Goal: Task Accomplishment & Management: Manage account settings

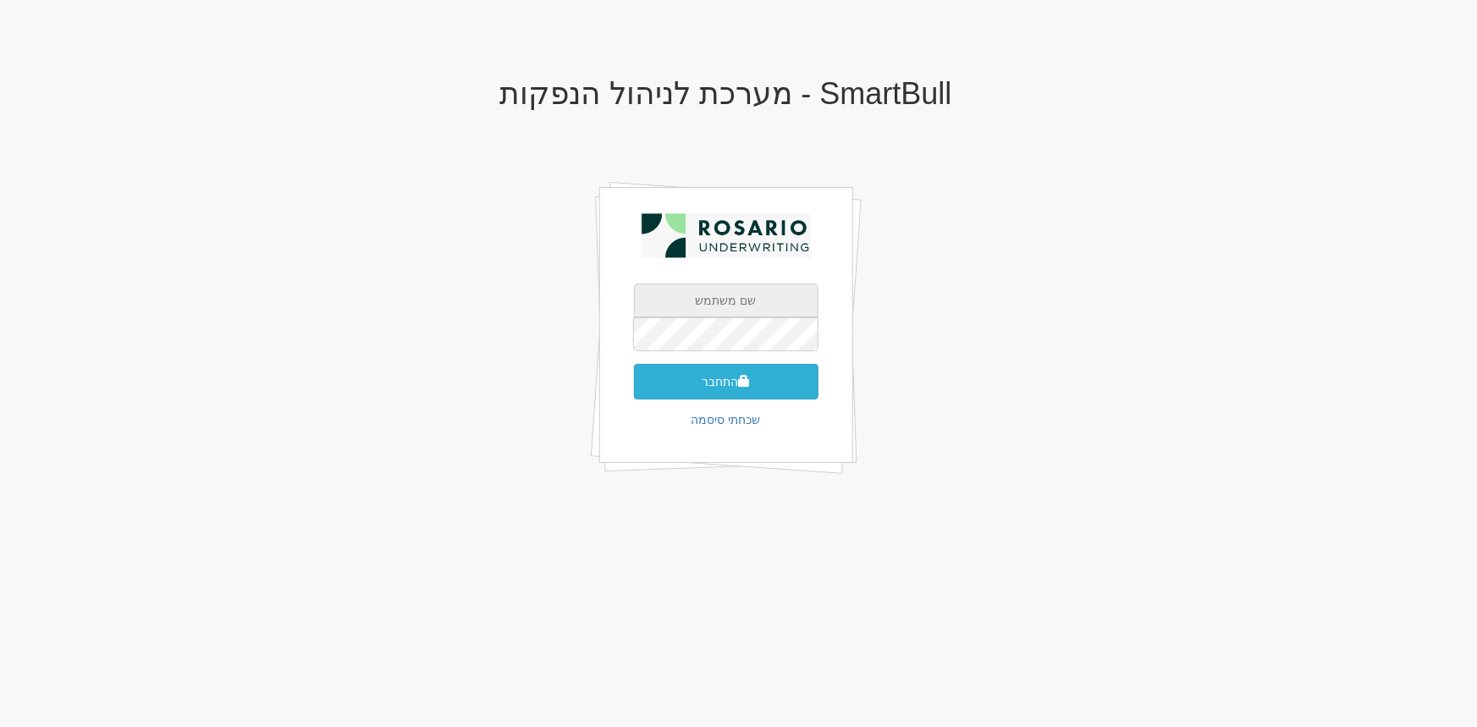
type input "[PERSON_NAME][EMAIL_ADDRESS][DOMAIN_NAME]"
click at [703, 367] on button "התחבר" at bounding box center [726, 382] width 185 height 36
type input "485527"
click at [634, 389] on button "התחבר" at bounding box center [726, 407] width 185 height 36
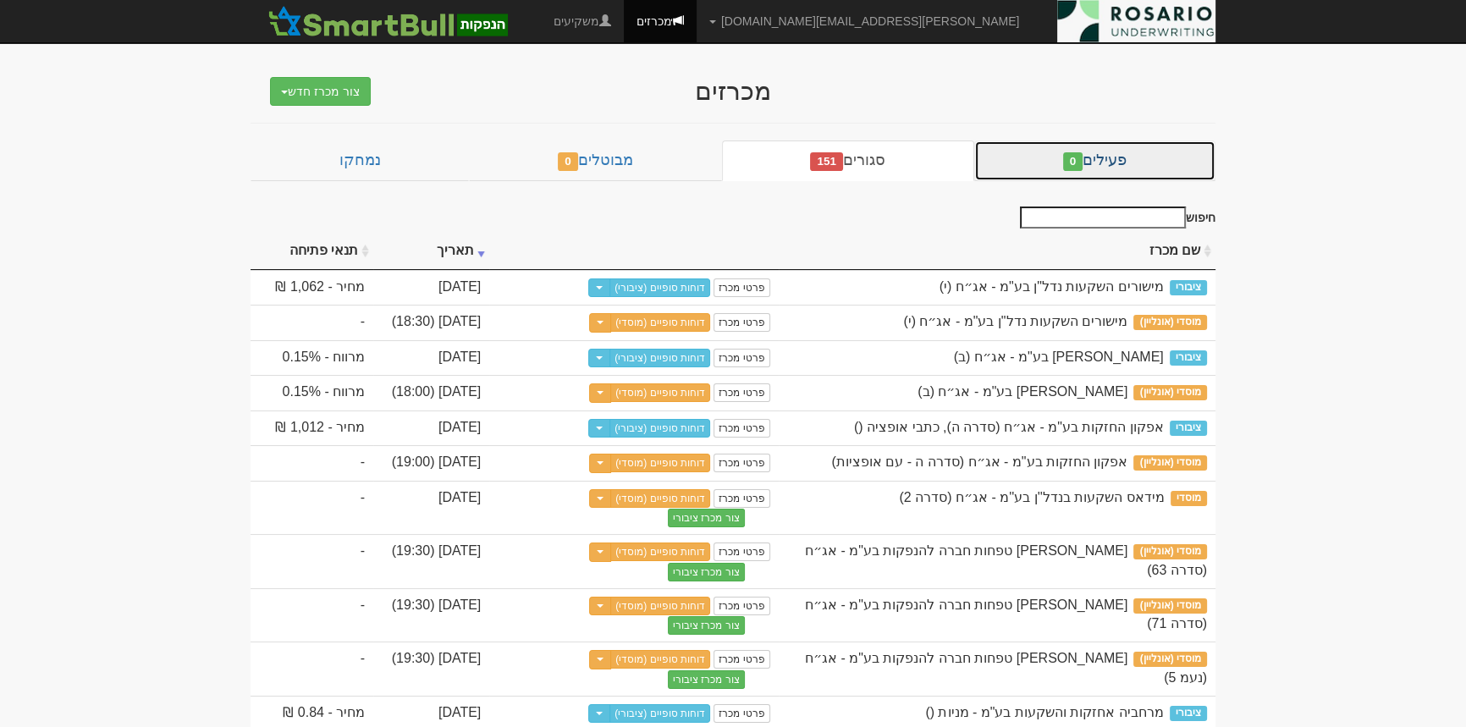
click at [1135, 161] on link "פעילים 0" at bounding box center [1094, 161] width 241 height 41
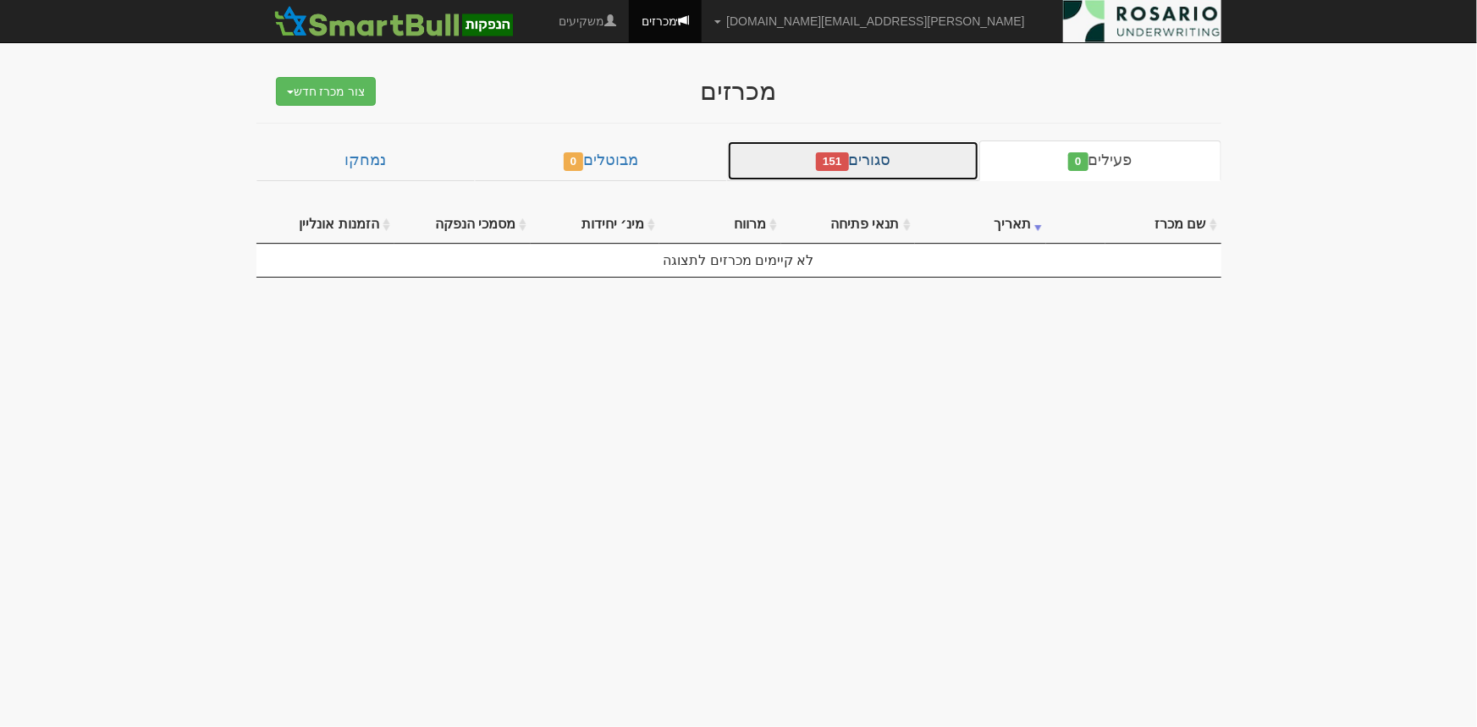
click at [877, 144] on link "סגורים 151" at bounding box center [853, 161] width 252 height 41
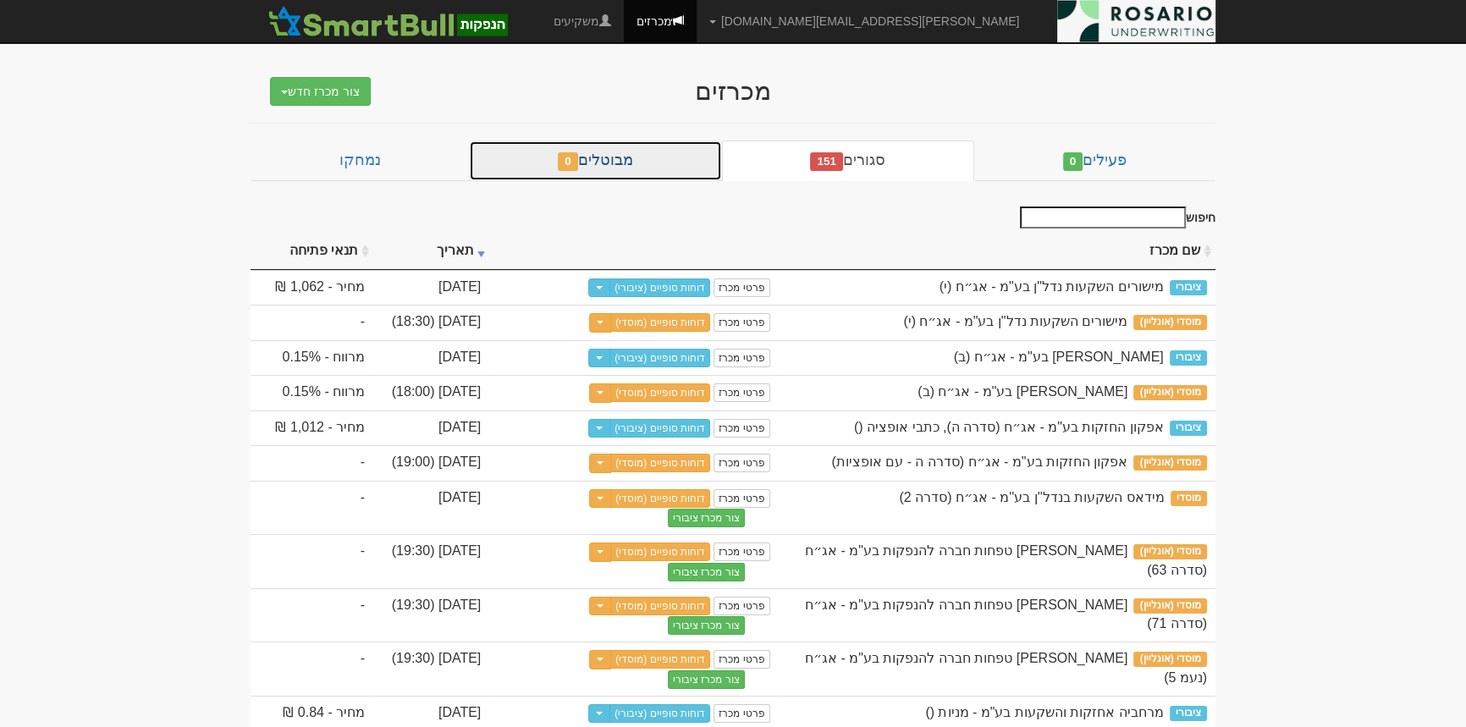
click at [648, 157] on link "מבוטלים 0" at bounding box center [595, 161] width 252 height 41
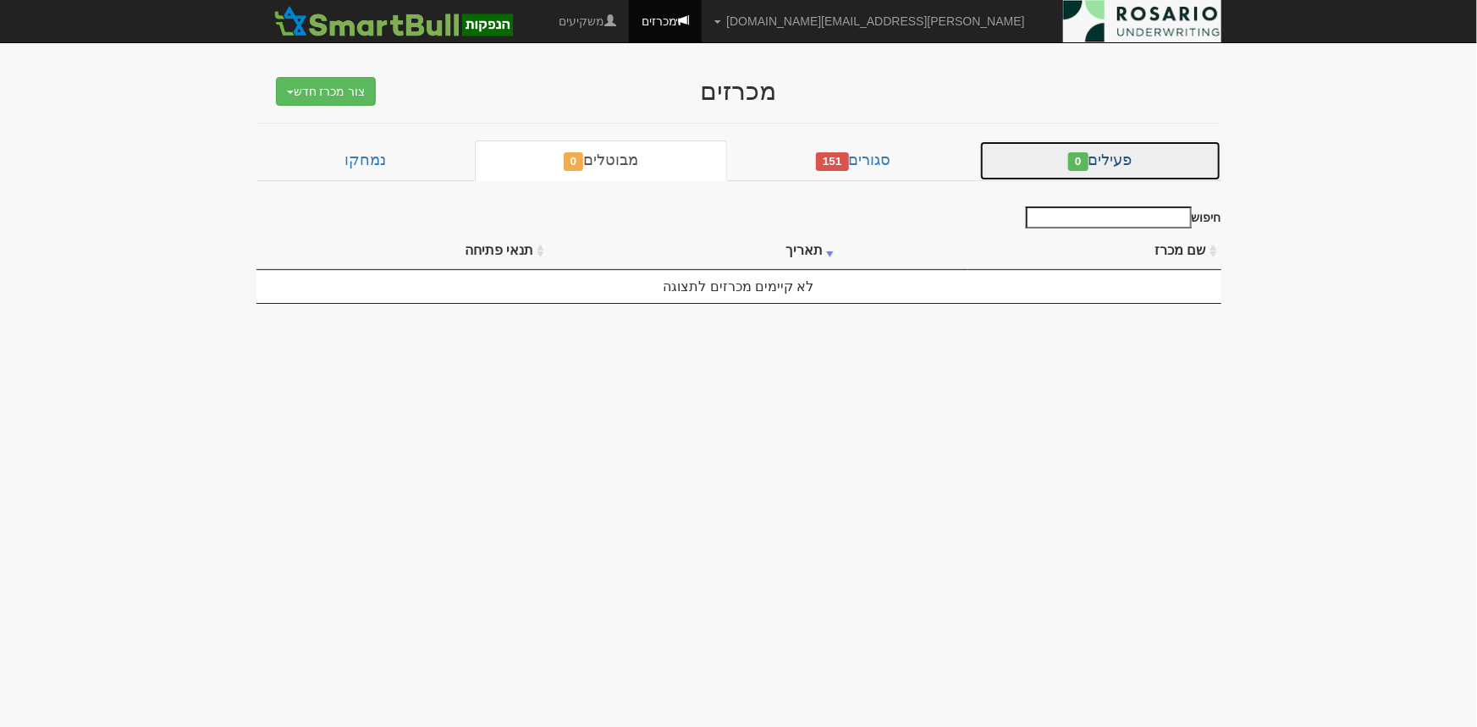
click at [1083, 169] on span "0" at bounding box center [1078, 161] width 20 height 19
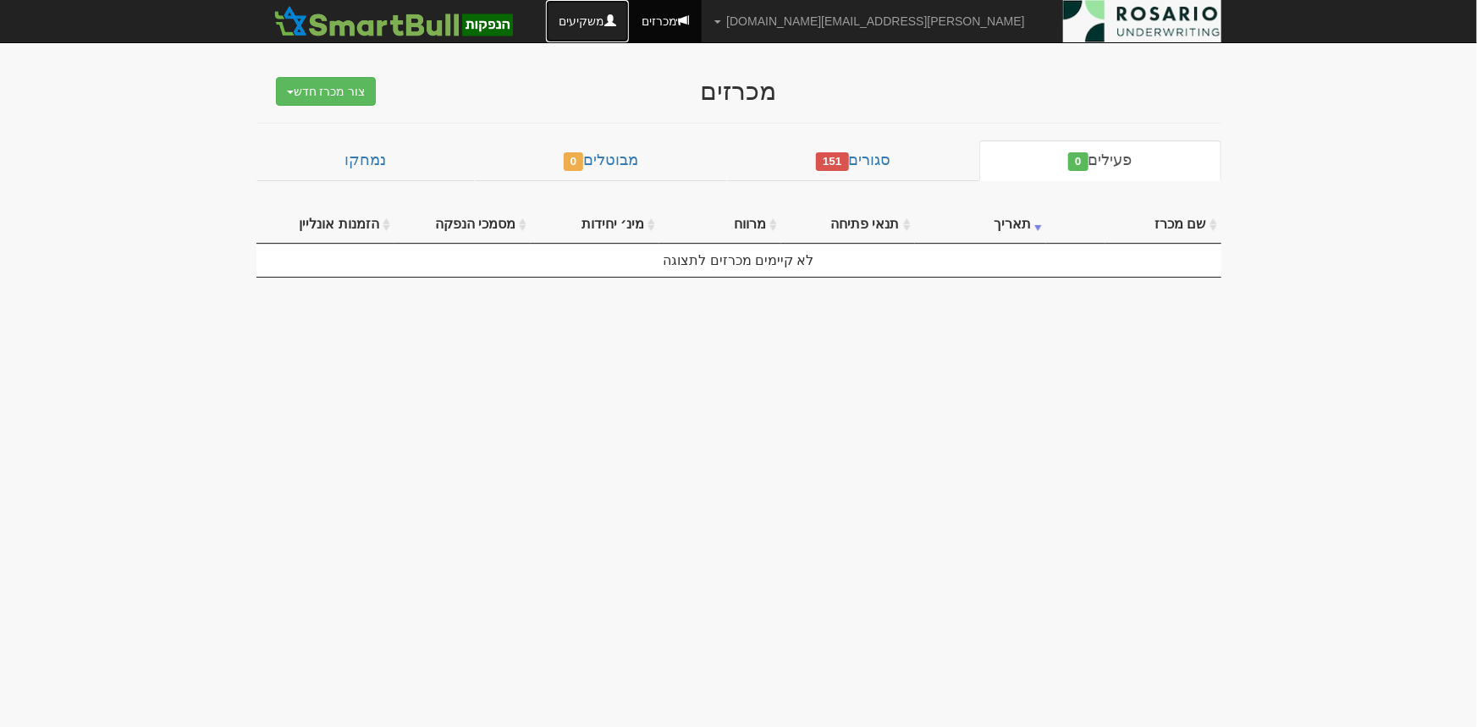
click at [629, 15] on link "משקיעים" at bounding box center [587, 21] width 83 height 42
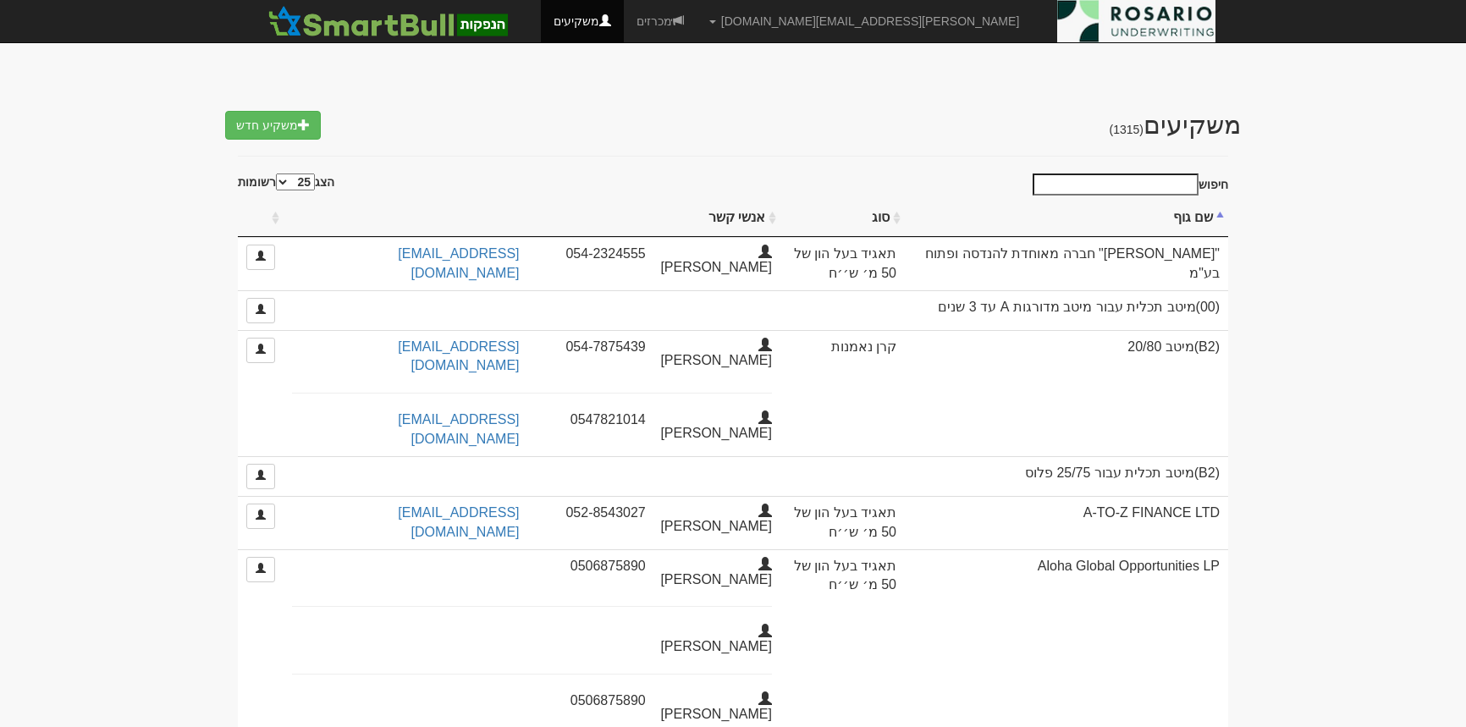
select select "25"
click at [1135, 178] on input "חיפוש" at bounding box center [1116, 185] width 166 height 22
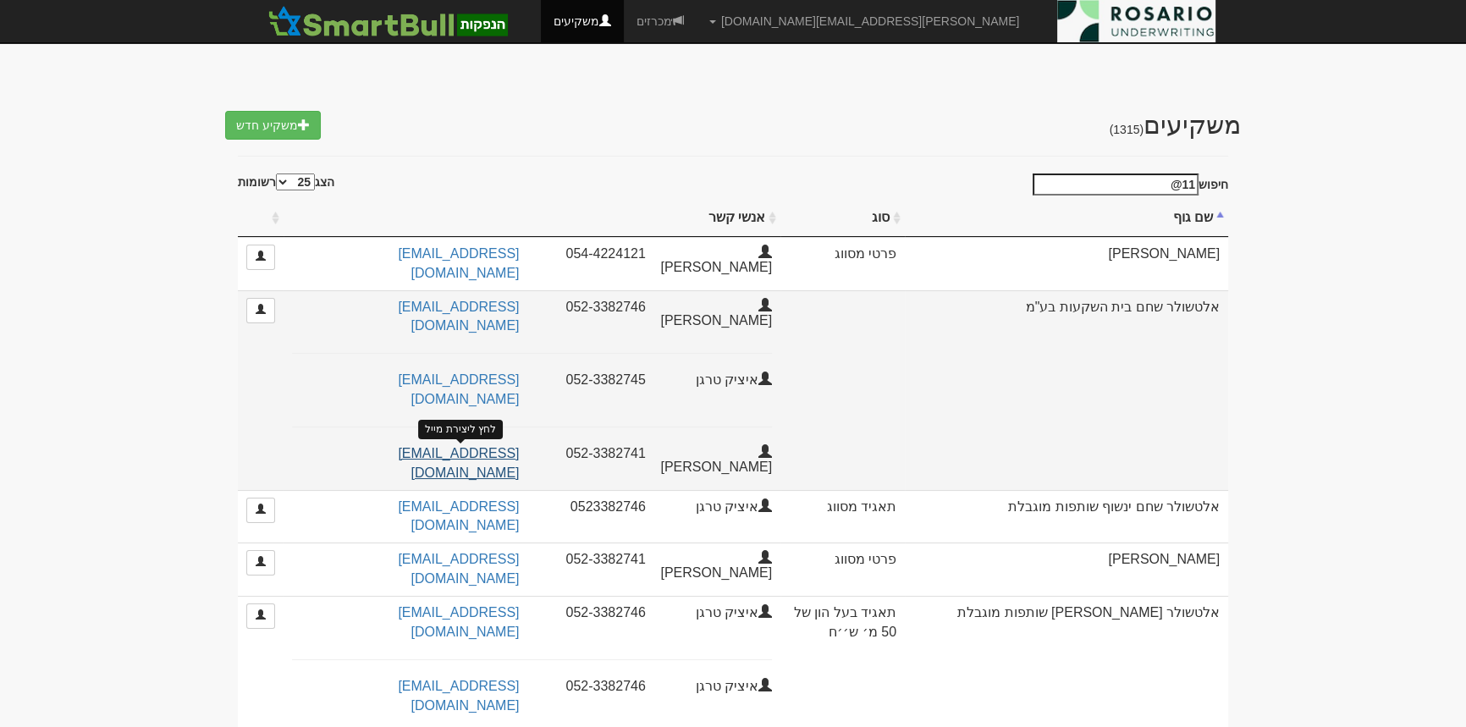
type input "11@"
click at [482, 446] on link "izakta11@gmail.com" at bounding box center [458, 463] width 121 height 34
drag, startPoint x: 356, startPoint y: 406, endPoint x: 400, endPoint y: 399, distance: 45.5
click at [400, 444] on div "izakta11@gmail.com לחץ ליצירת מייל" at bounding box center [405, 463] width 253 height 39
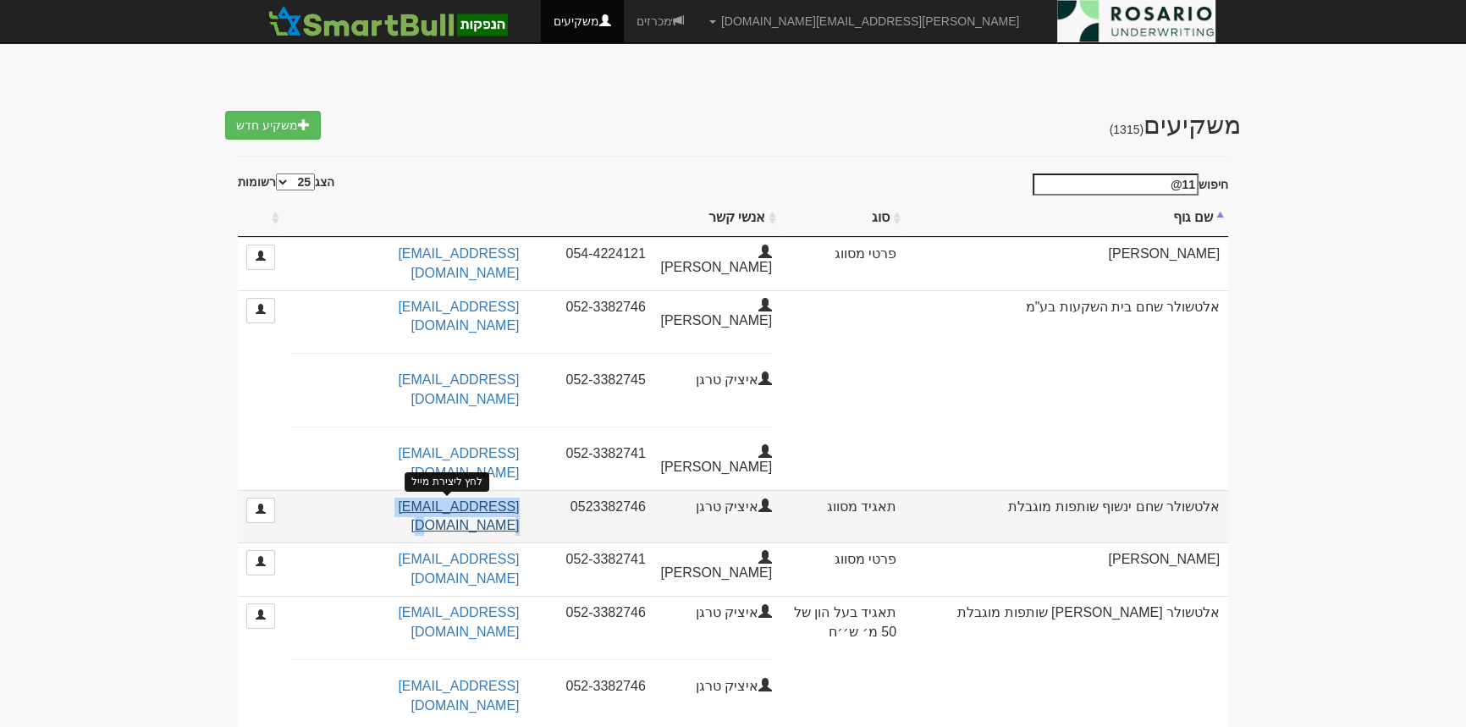
drag, startPoint x: 345, startPoint y: 437, endPoint x: 511, endPoint y: 433, distance: 166.0
click at [511, 498] on div "IZAKTA11@GMAIL.COM לחץ ליצירת מייל" at bounding box center [405, 517] width 253 height 39
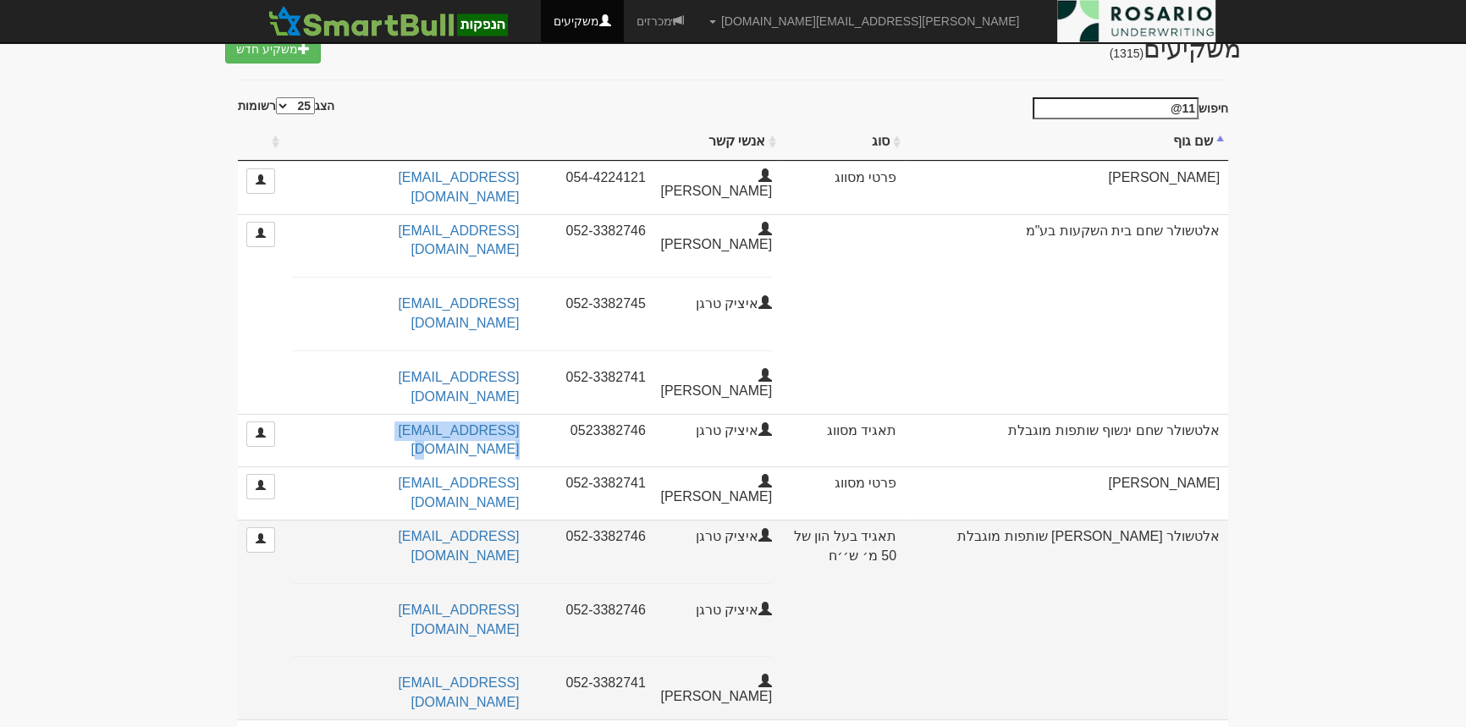
scroll to position [153, 0]
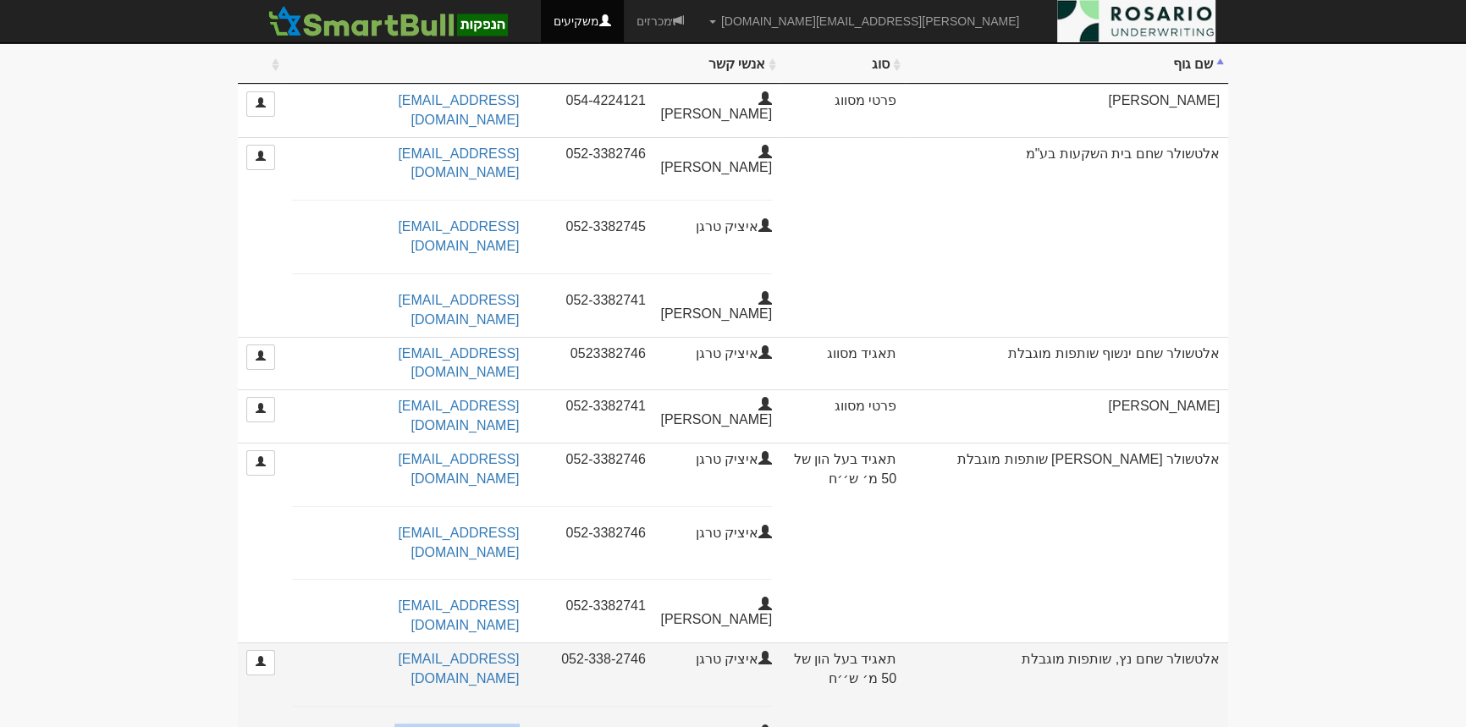
drag, startPoint x: 376, startPoint y: 559, endPoint x: 522, endPoint y: 559, distance: 146.4
copy link "izakta11@gmail.com"
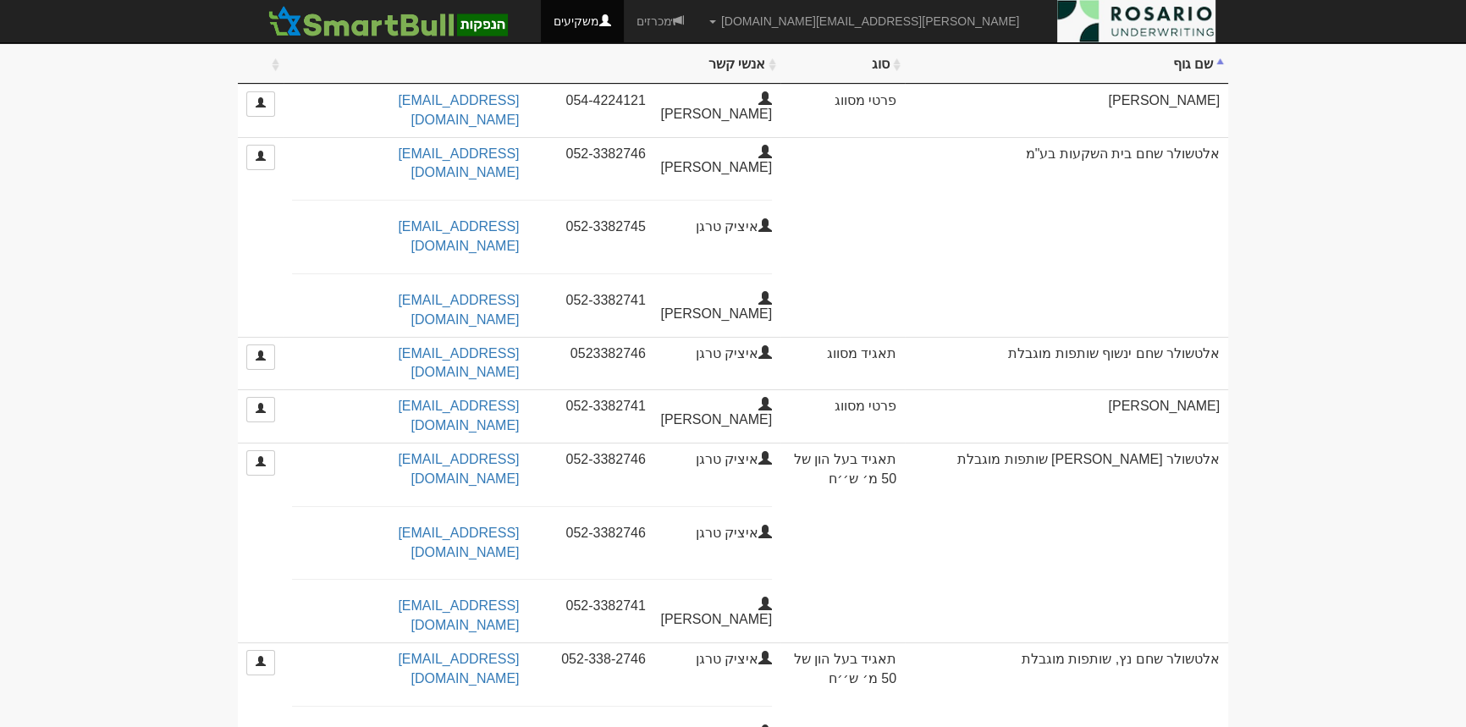
click at [1274, 507] on body "tami@rosario-capital.co.il הגדרות חשבונות הנפקה תבניות הודעות קיבול X" at bounding box center [733, 415] width 1466 height 1136
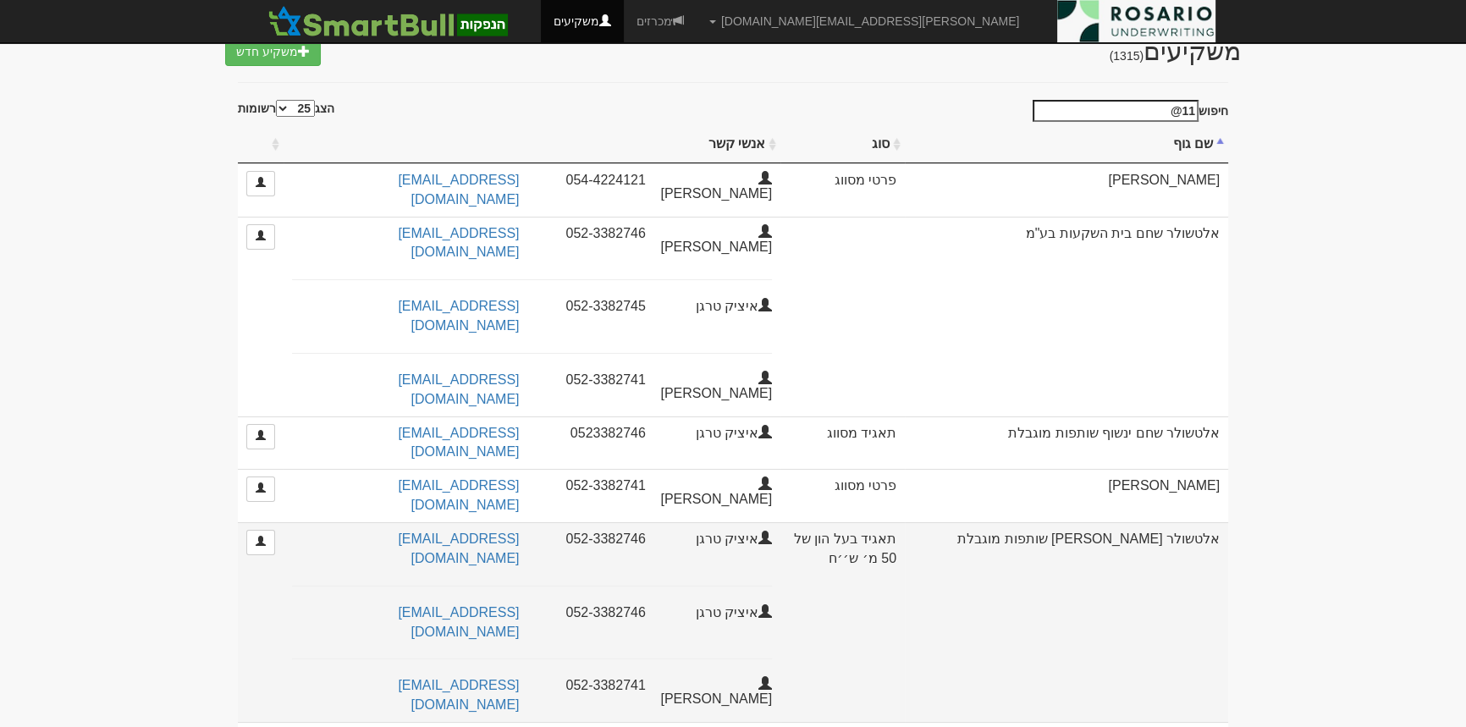
scroll to position [0, 0]
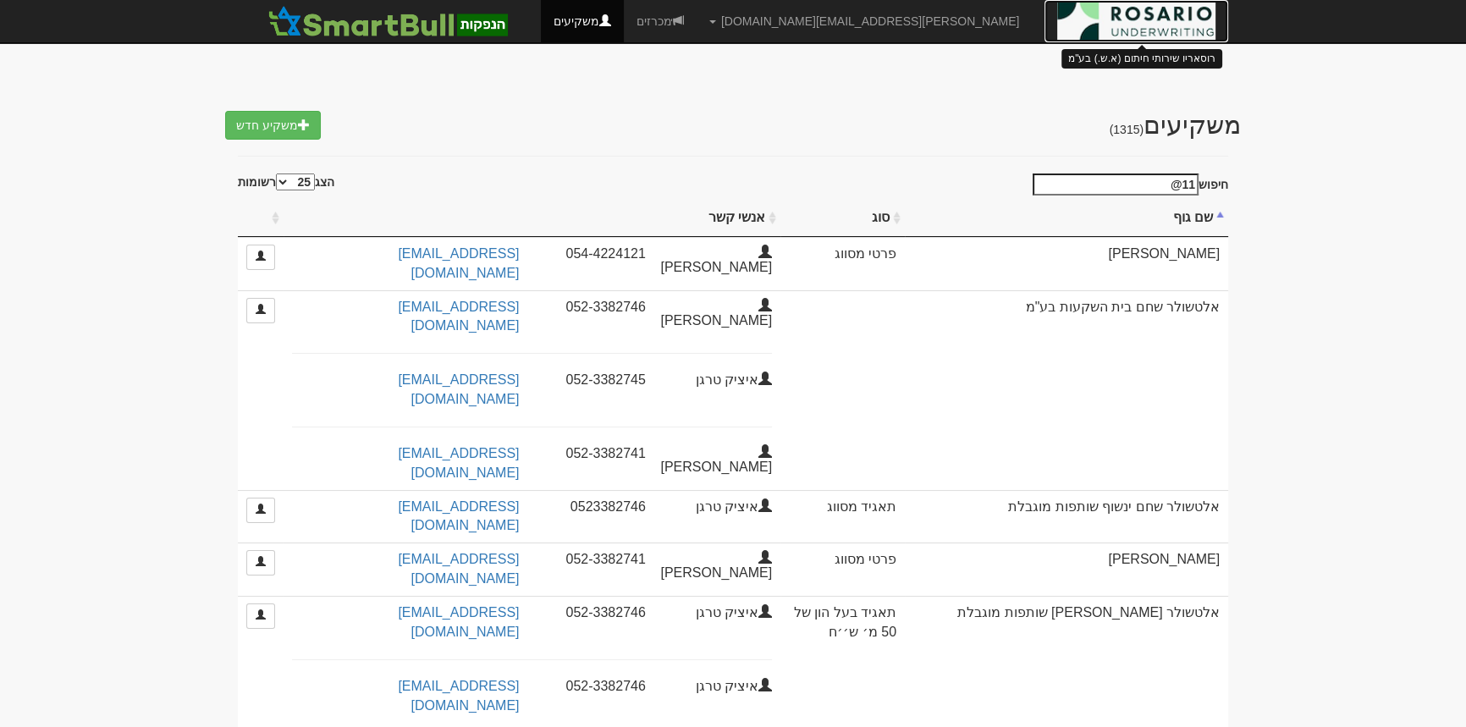
click at [1103, 40] on img at bounding box center [1136, 21] width 158 height 42
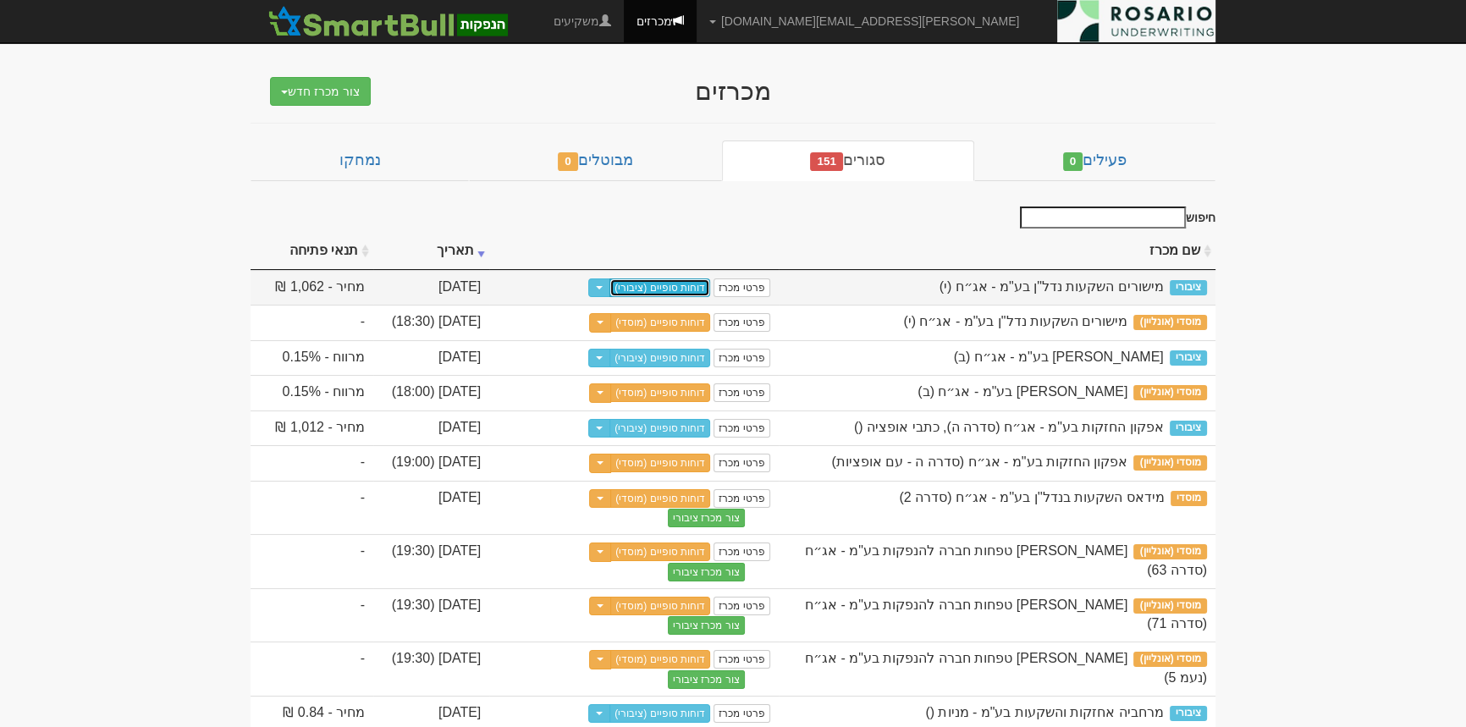
click at [710, 292] on link "דוחות סופיים (ציבורי)" at bounding box center [659, 287] width 101 height 19
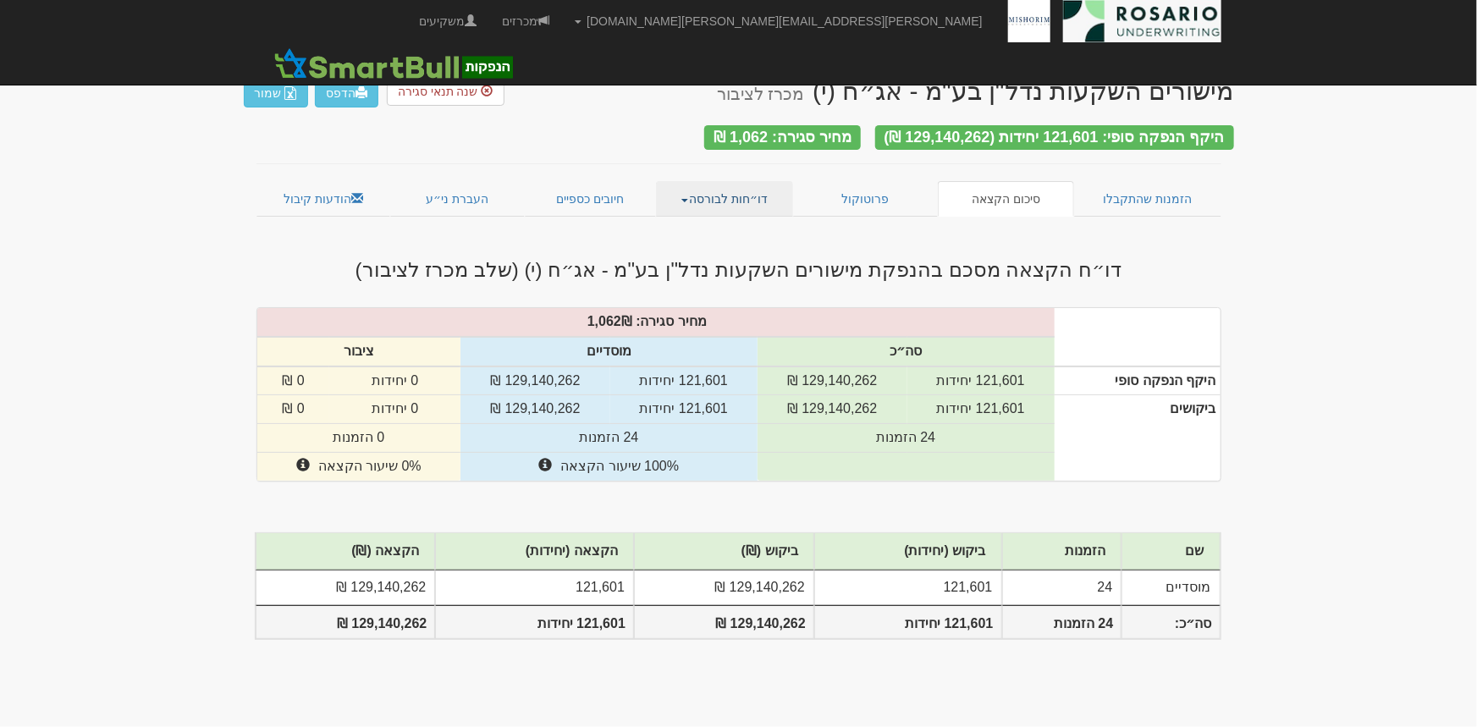
click at [778, 193] on link "דו״חות לבורסה" at bounding box center [724, 199] width 137 height 36
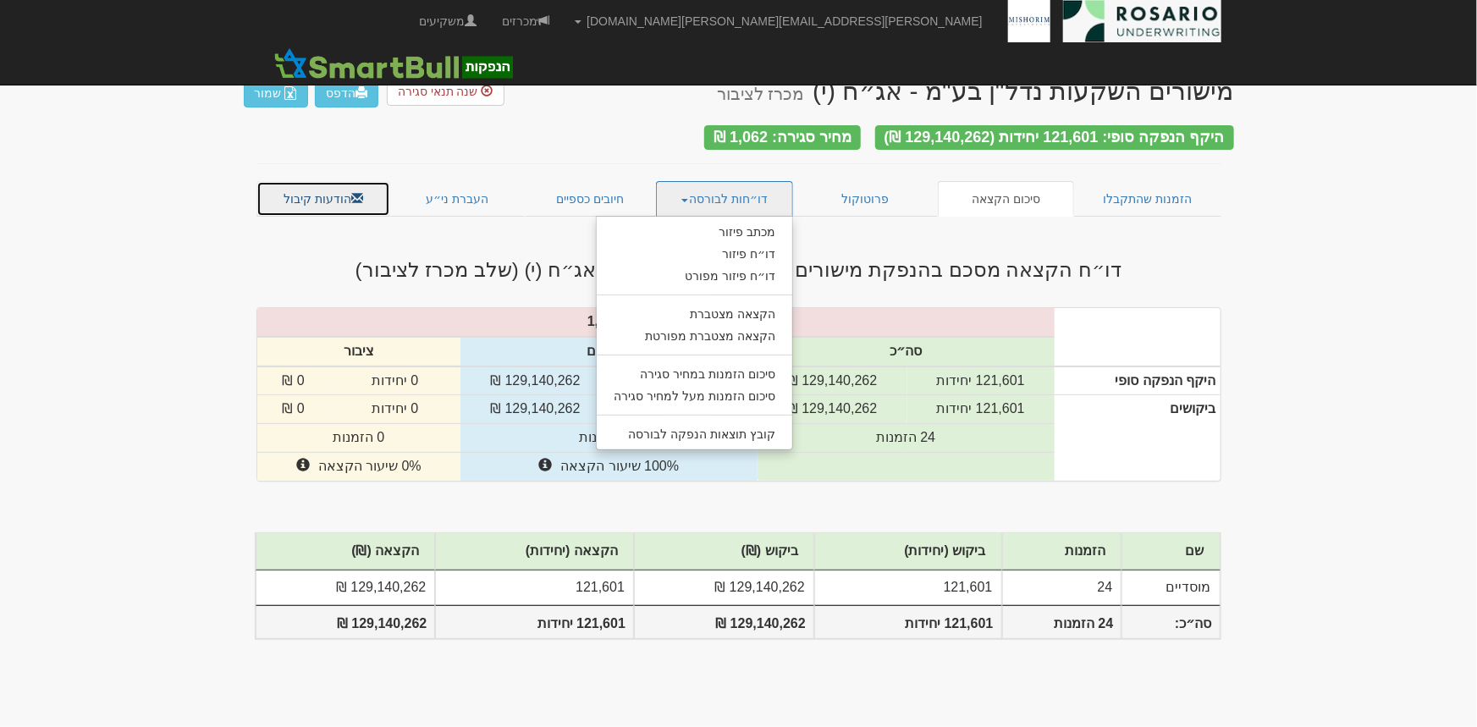
click at [387, 186] on link "הודעות קיבול" at bounding box center [323, 199] width 135 height 36
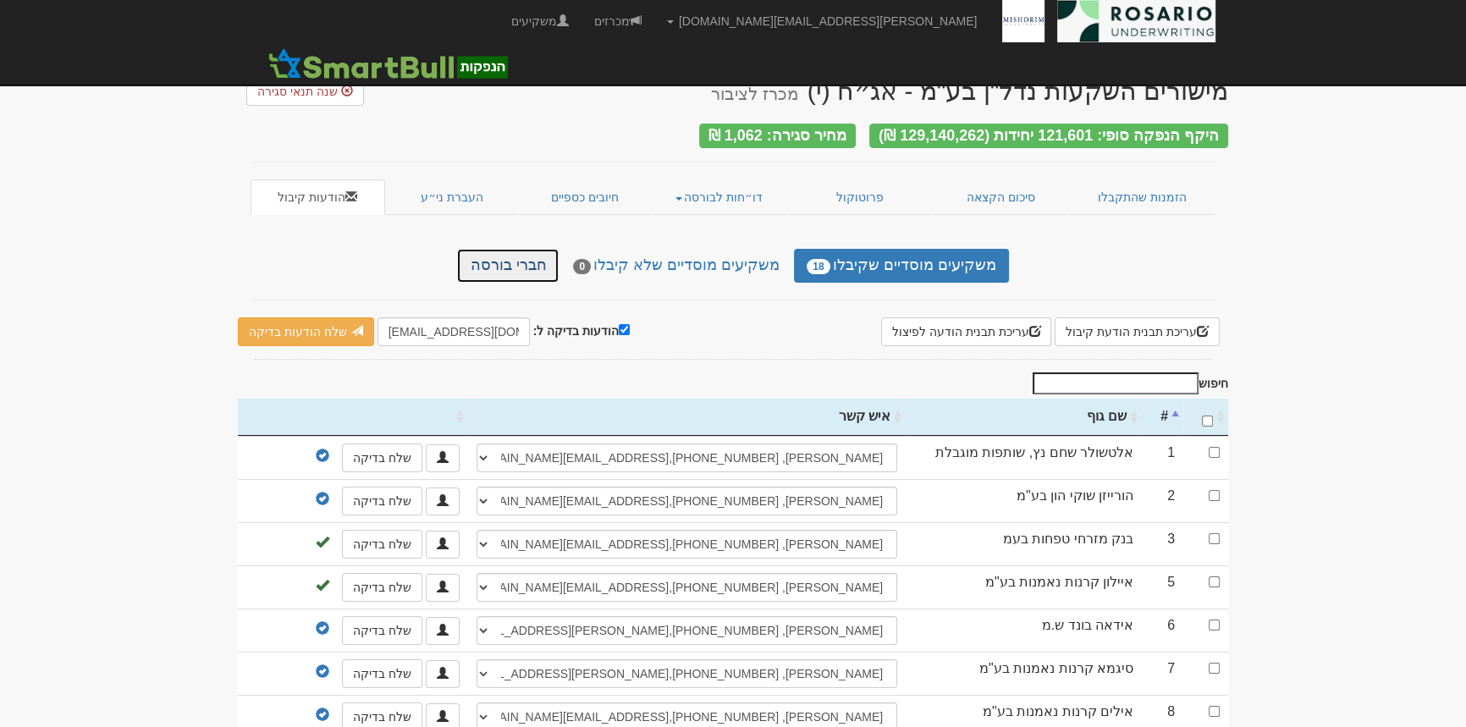
click at [512, 266] on link "חברי בורסה" at bounding box center [508, 266] width 102 height 34
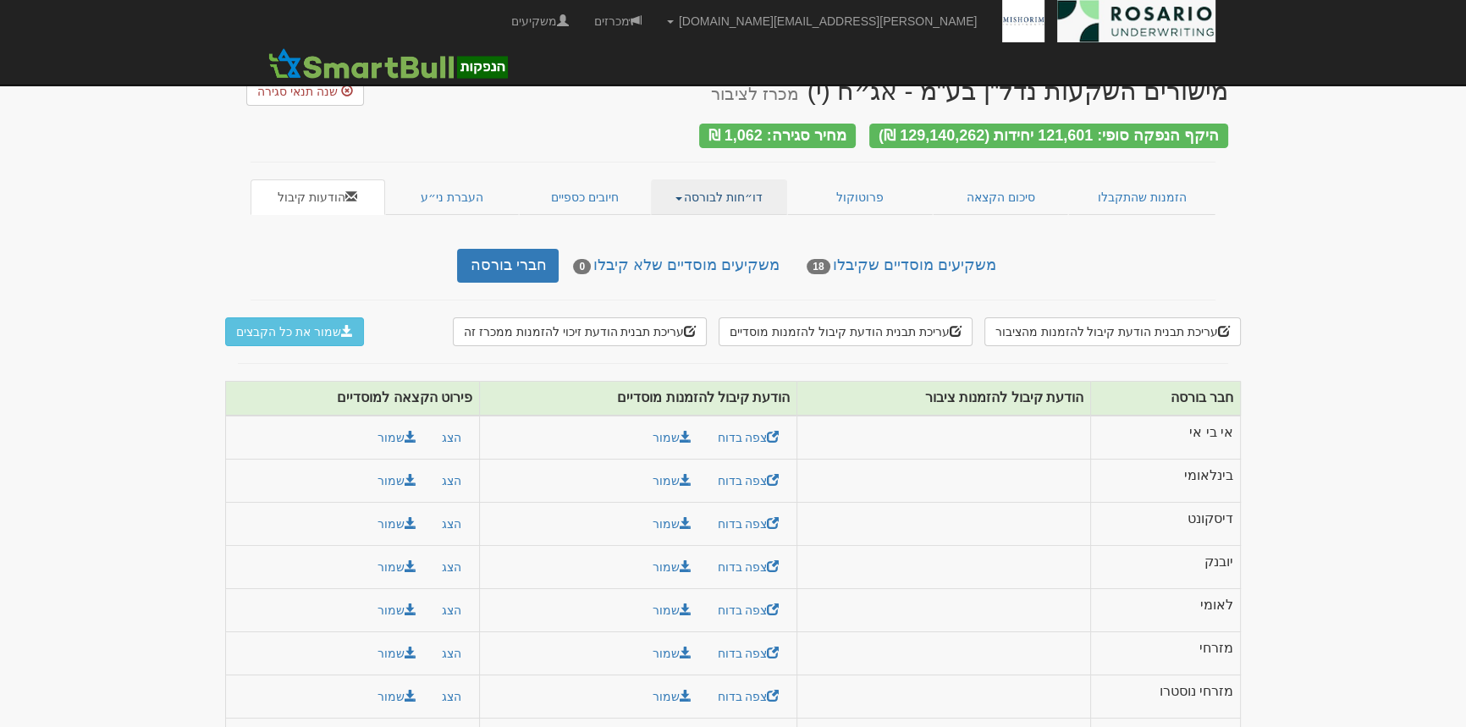
click at [739, 185] on link "דו״חות לבורסה" at bounding box center [719, 197] width 137 height 36
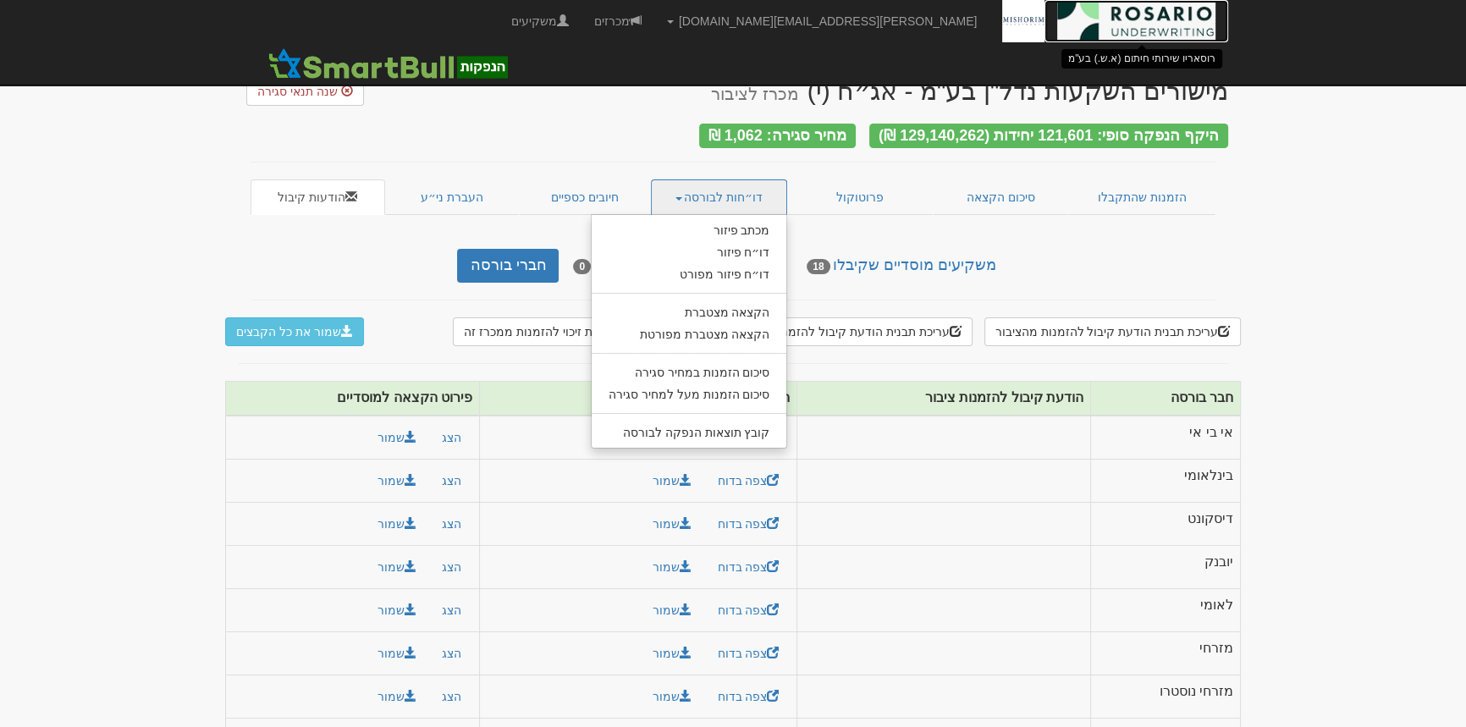
click at [1156, 8] on img at bounding box center [1136, 21] width 158 height 42
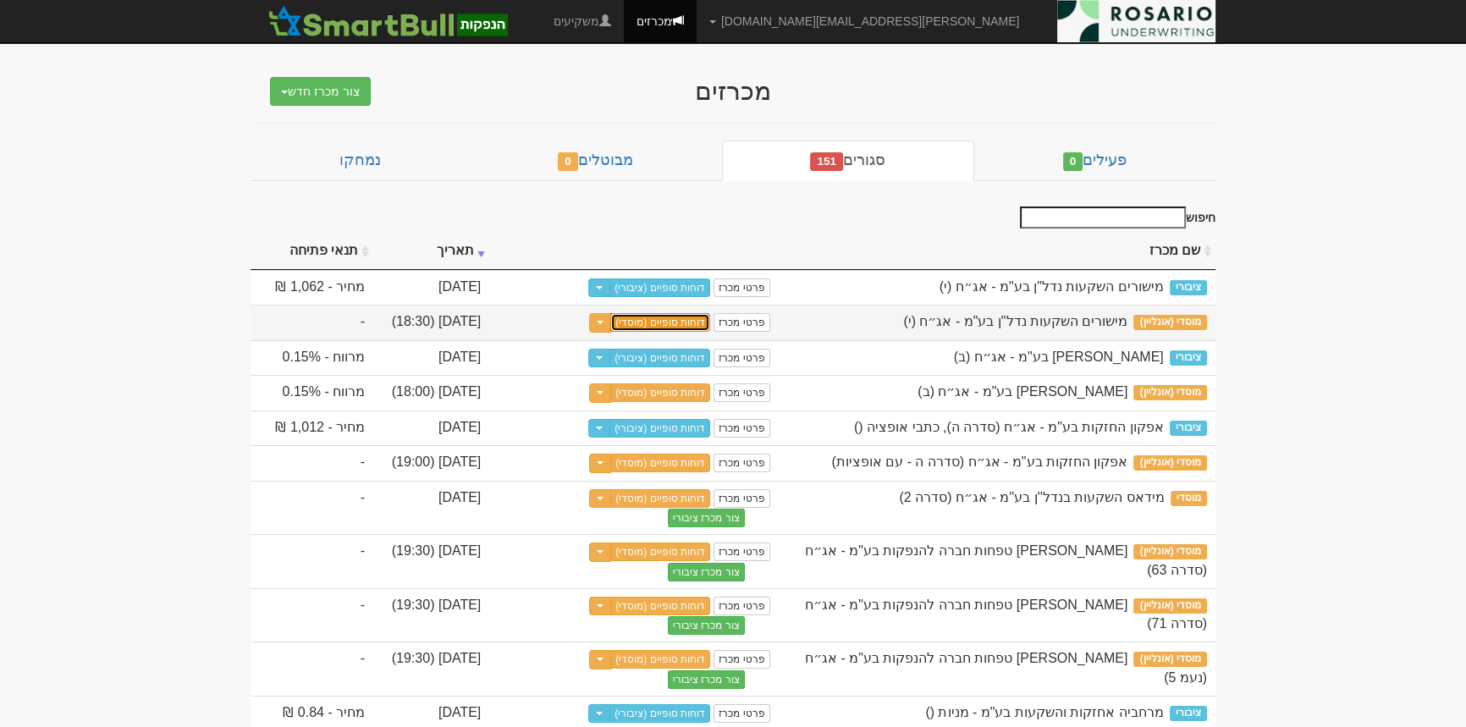
click at [669, 322] on link "דוחות סופיים (מוסדי)" at bounding box center [660, 322] width 100 height 19
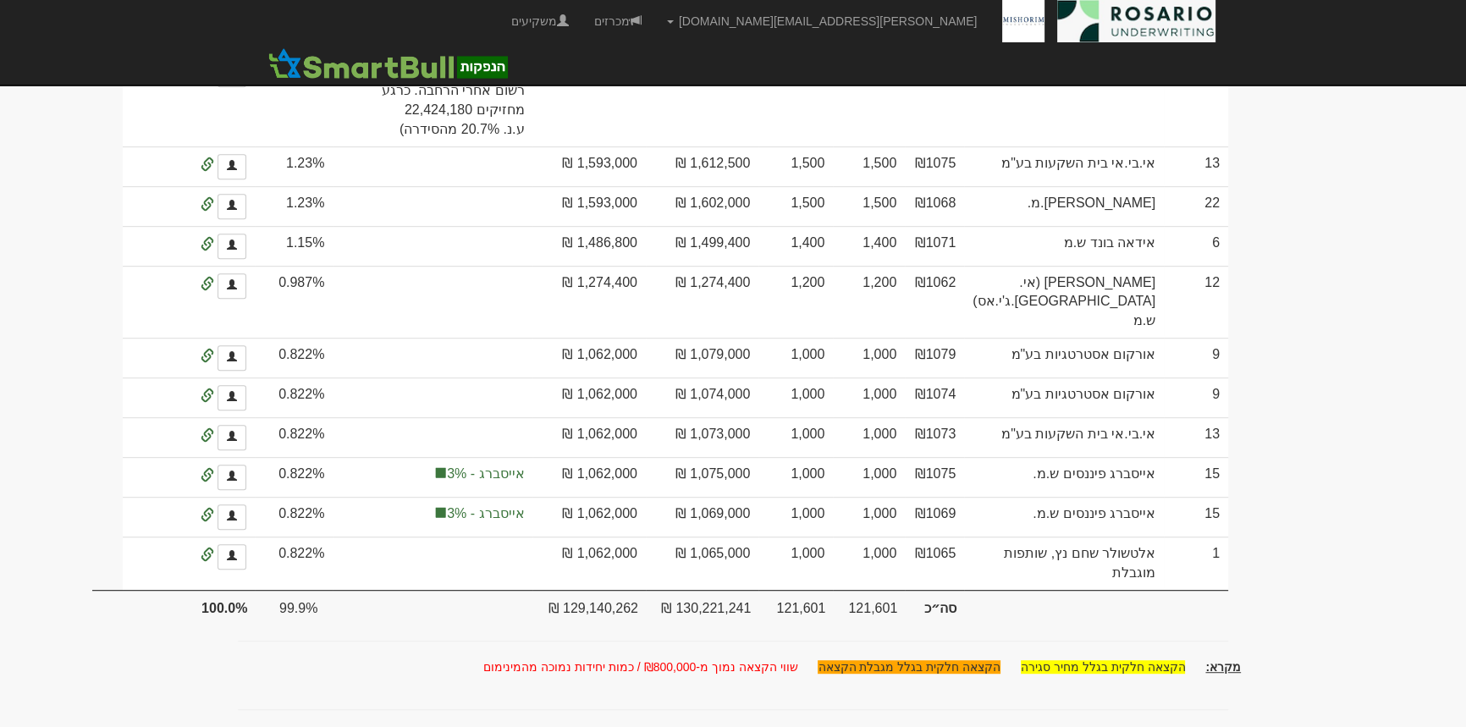
scroll to position [1385, 0]
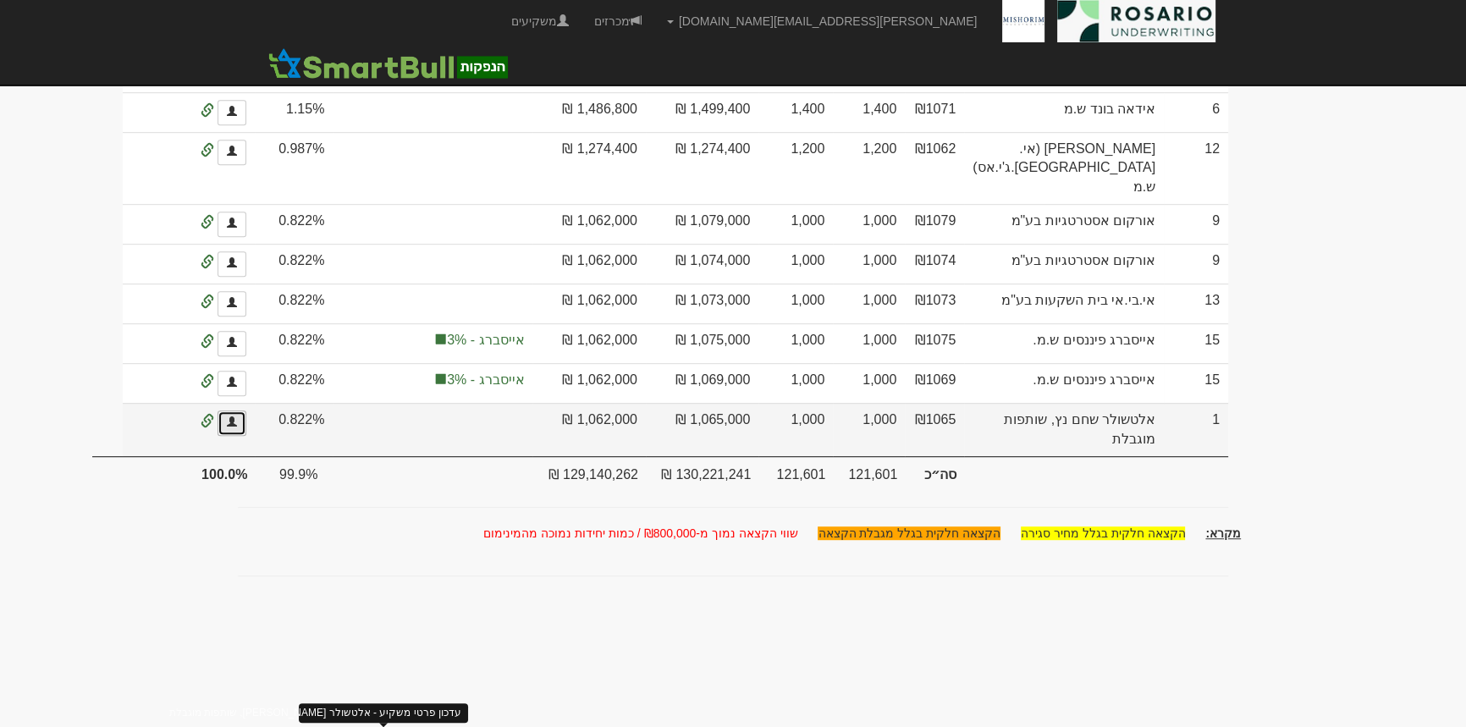
click at [246, 436] on link at bounding box center [232, 423] width 29 height 25
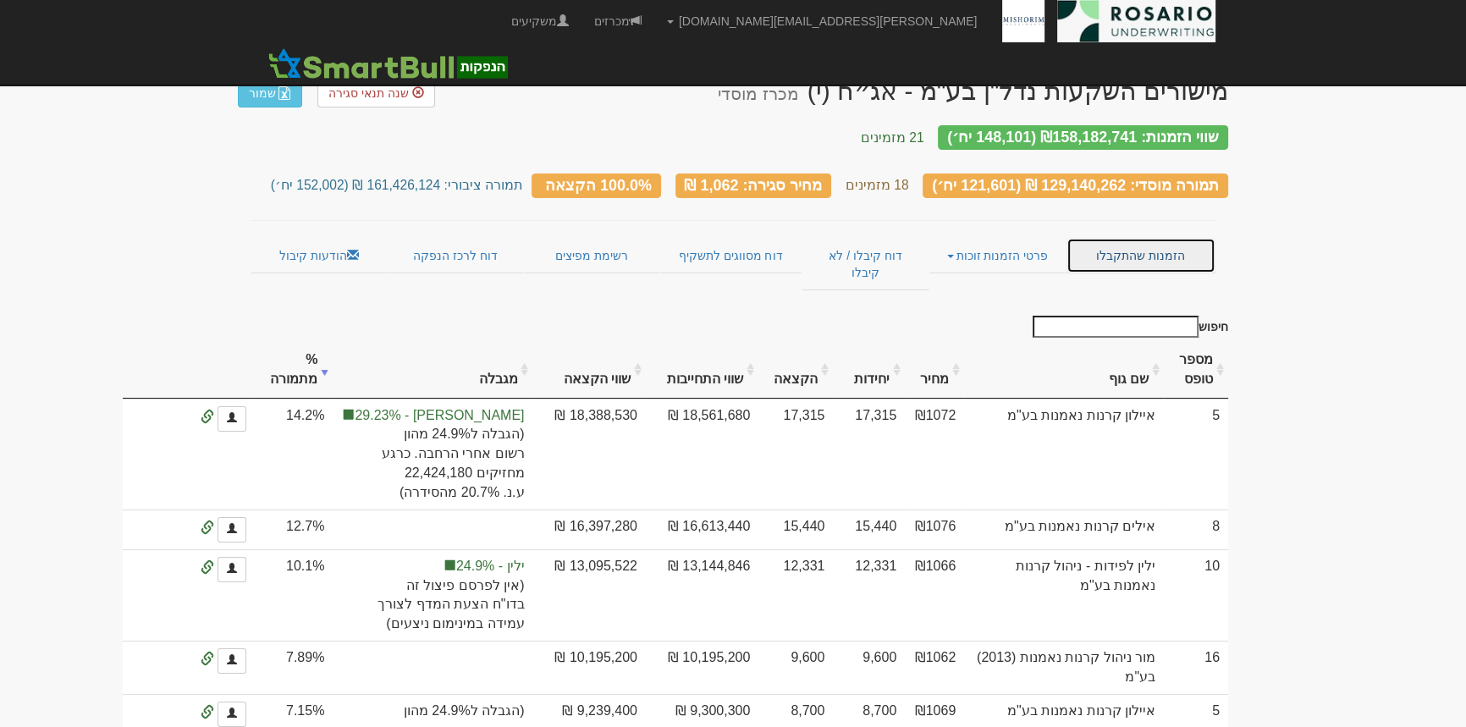
click at [1113, 238] on link "הזמנות שהתקבלו" at bounding box center [1141, 256] width 149 height 36
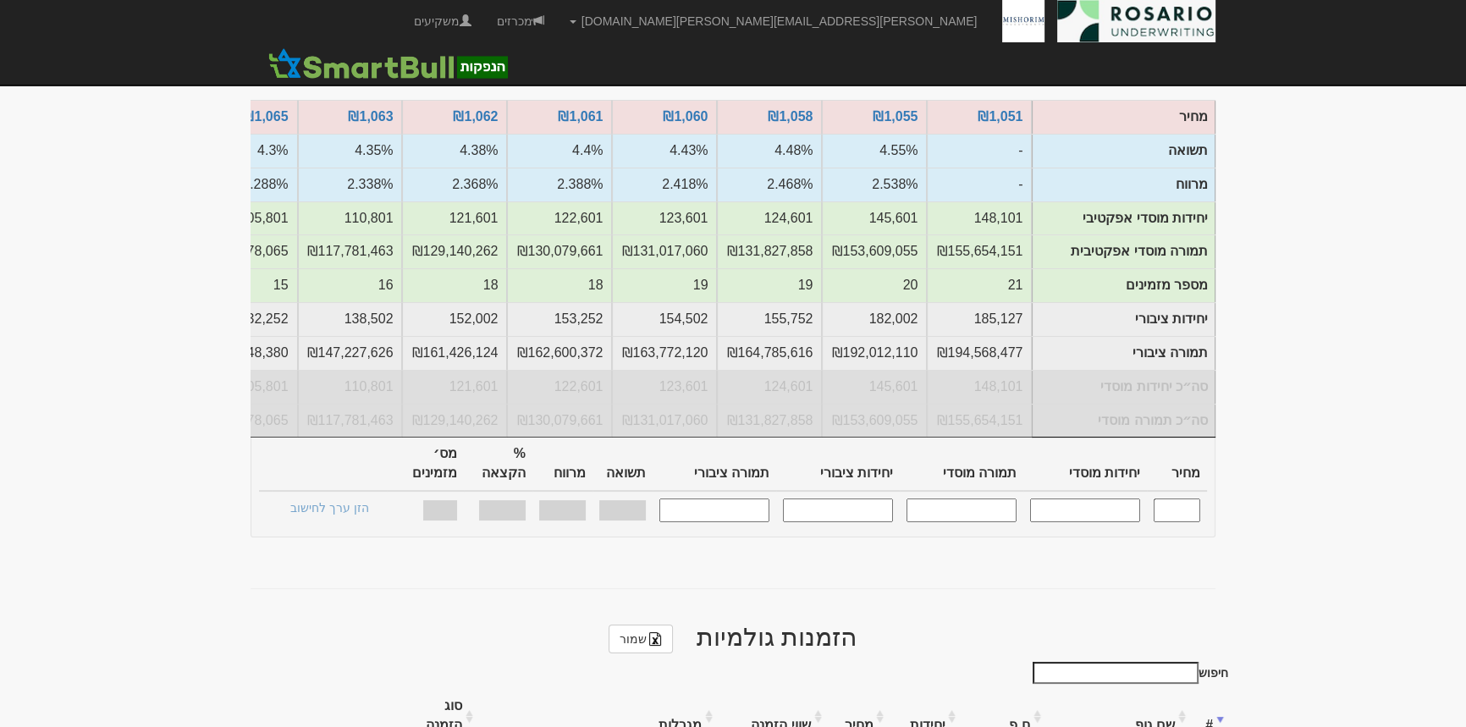
scroll to position [461, 0]
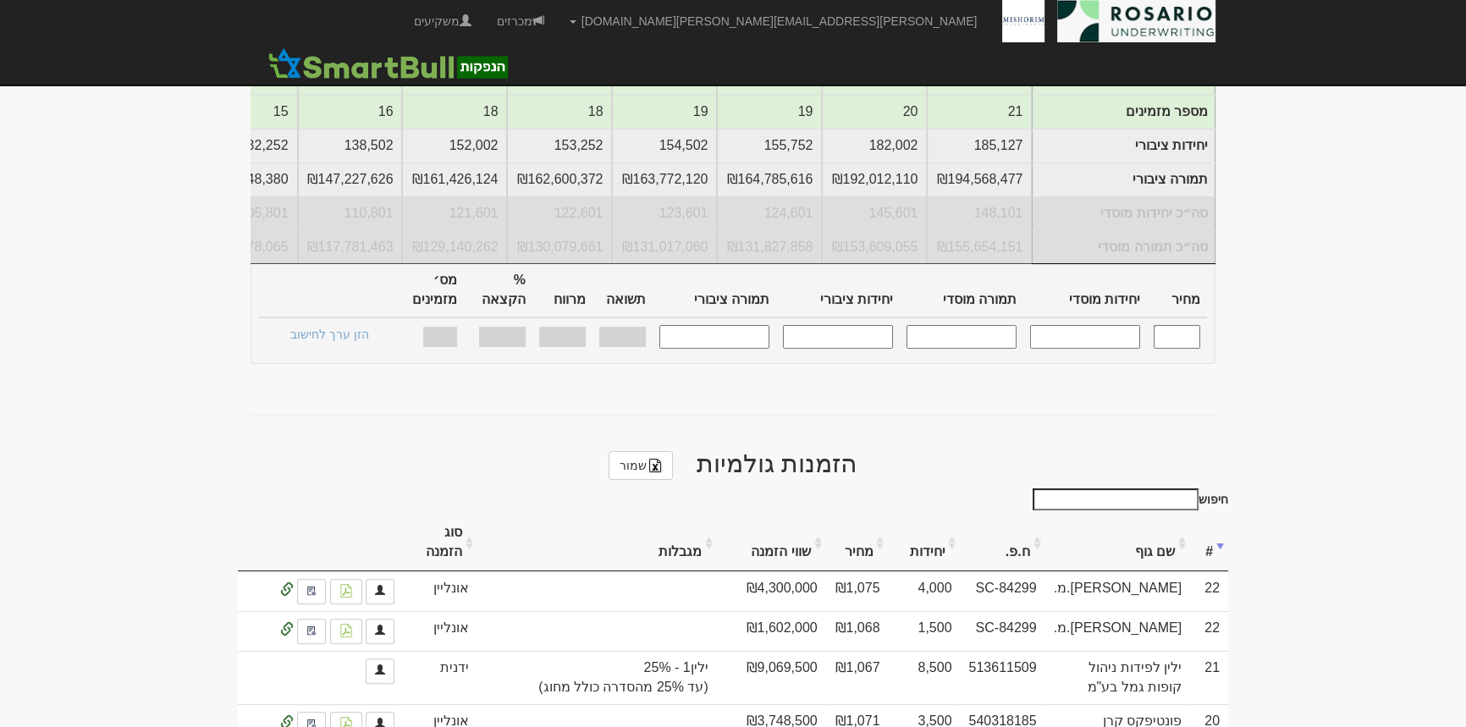
click at [1168, 488] on input "חיפוש" at bounding box center [1116, 499] width 166 height 22
type input "ט"
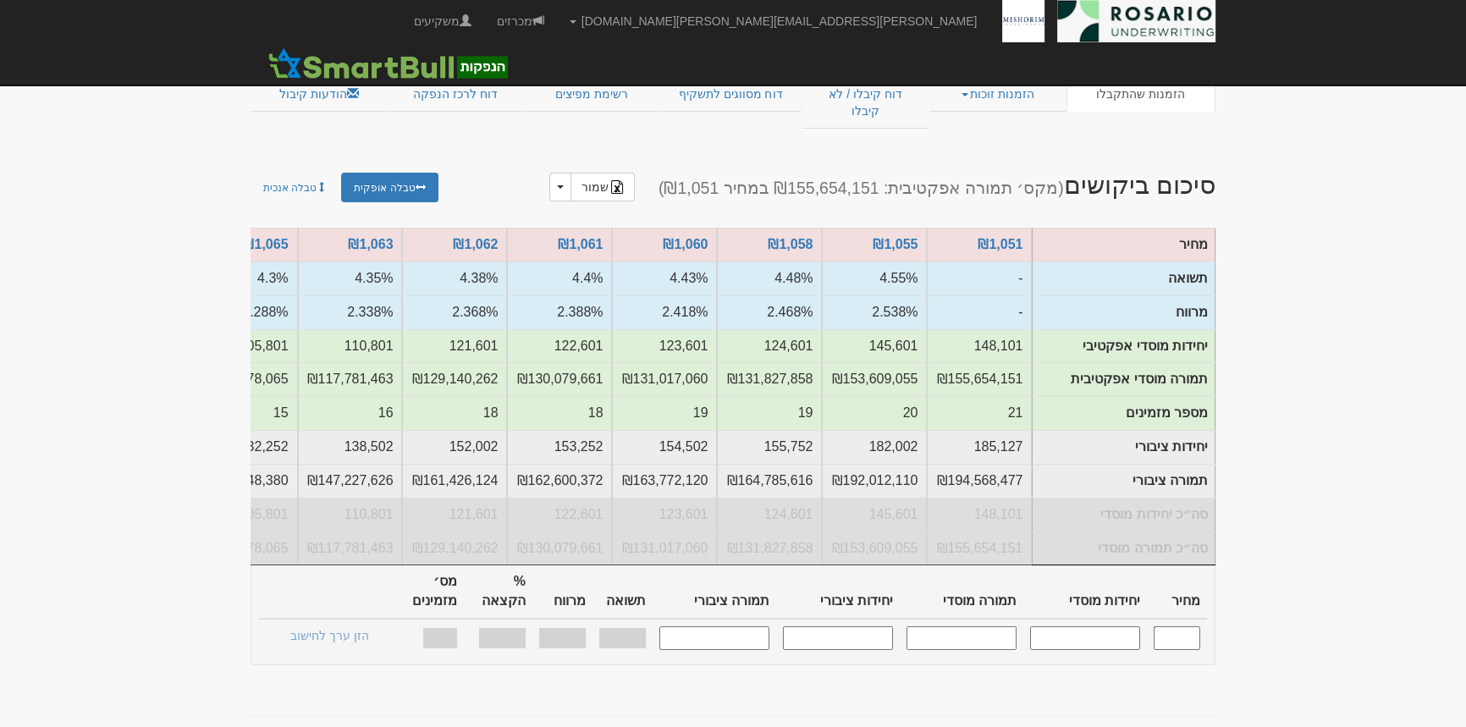
scroll to position [0, 0]
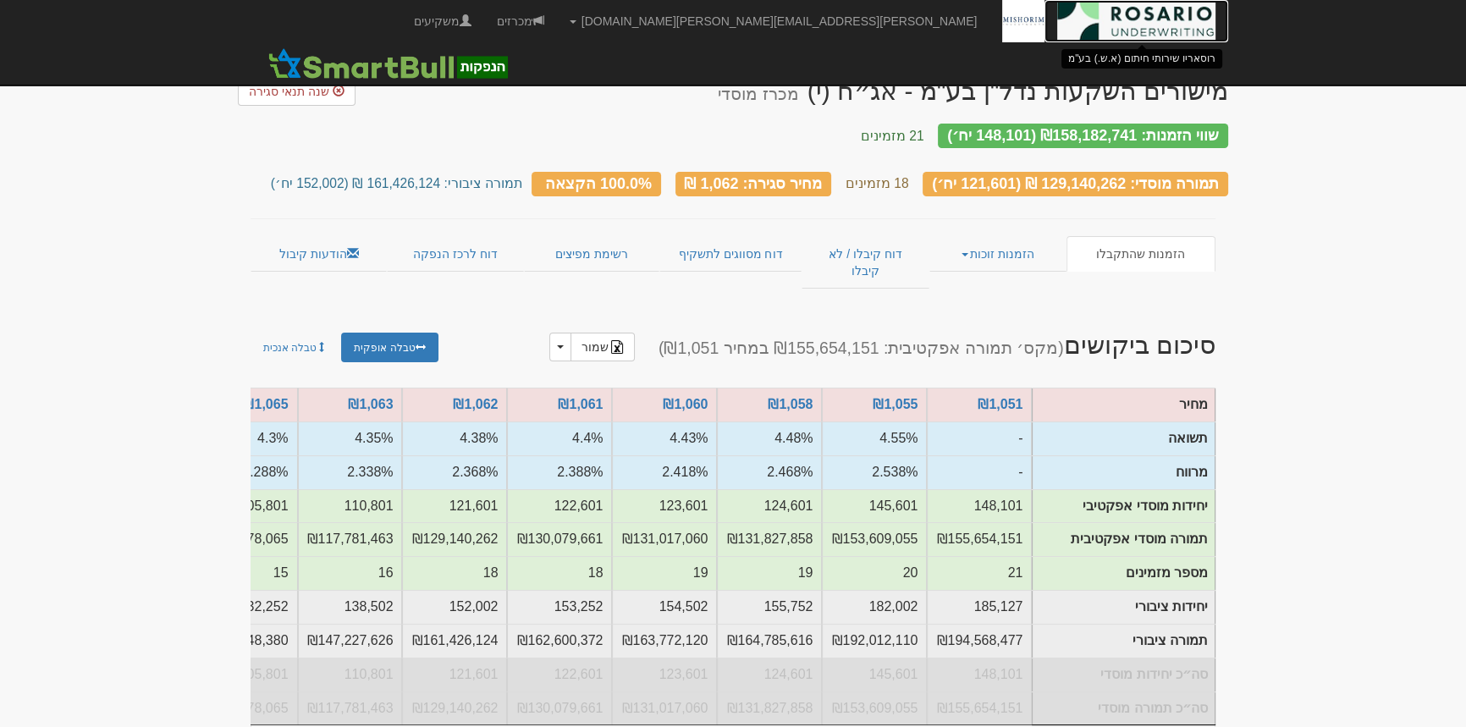
click at [1133, 28] on img at bounding box center [1136, 21] width 158 height 42
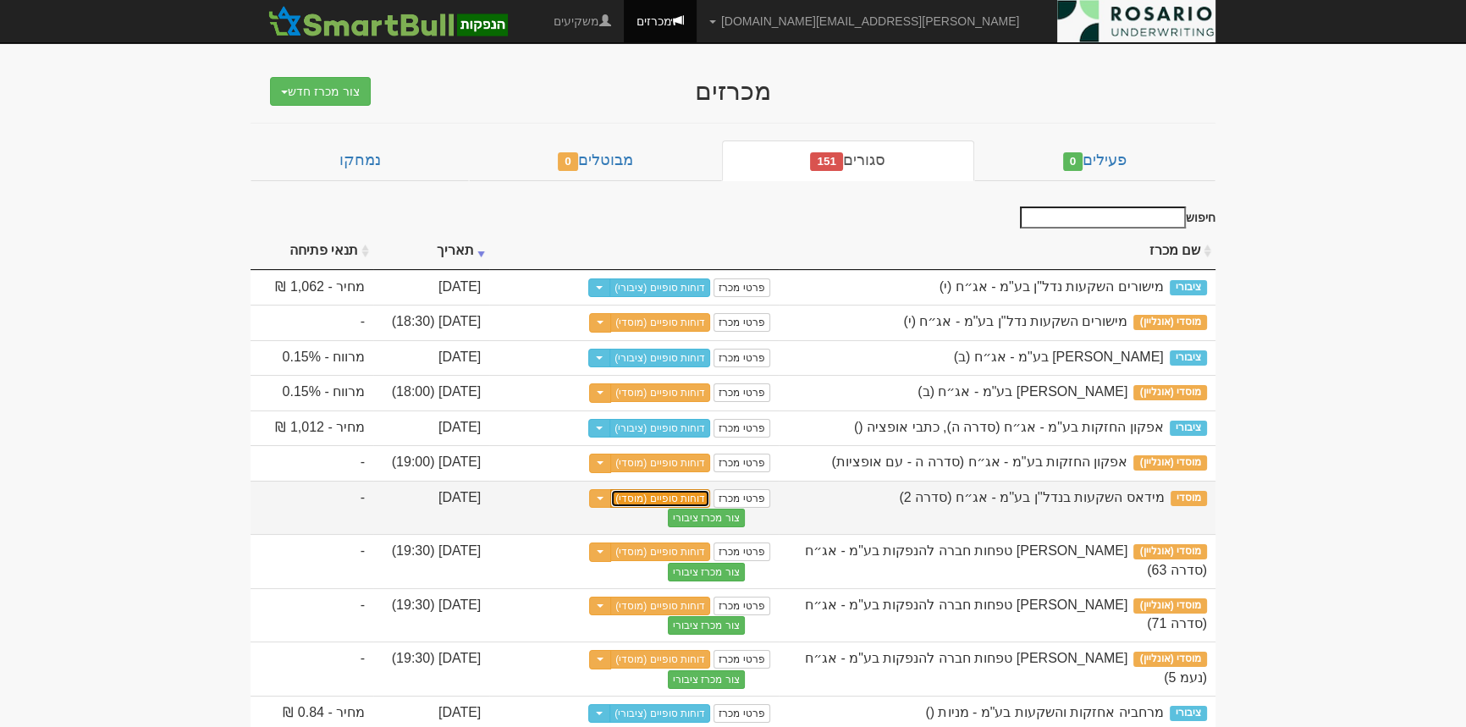
click at [666, 508] on link "דוחות סופיים (מוסדי)" at bounding box center [660, 498] width 100 height 19
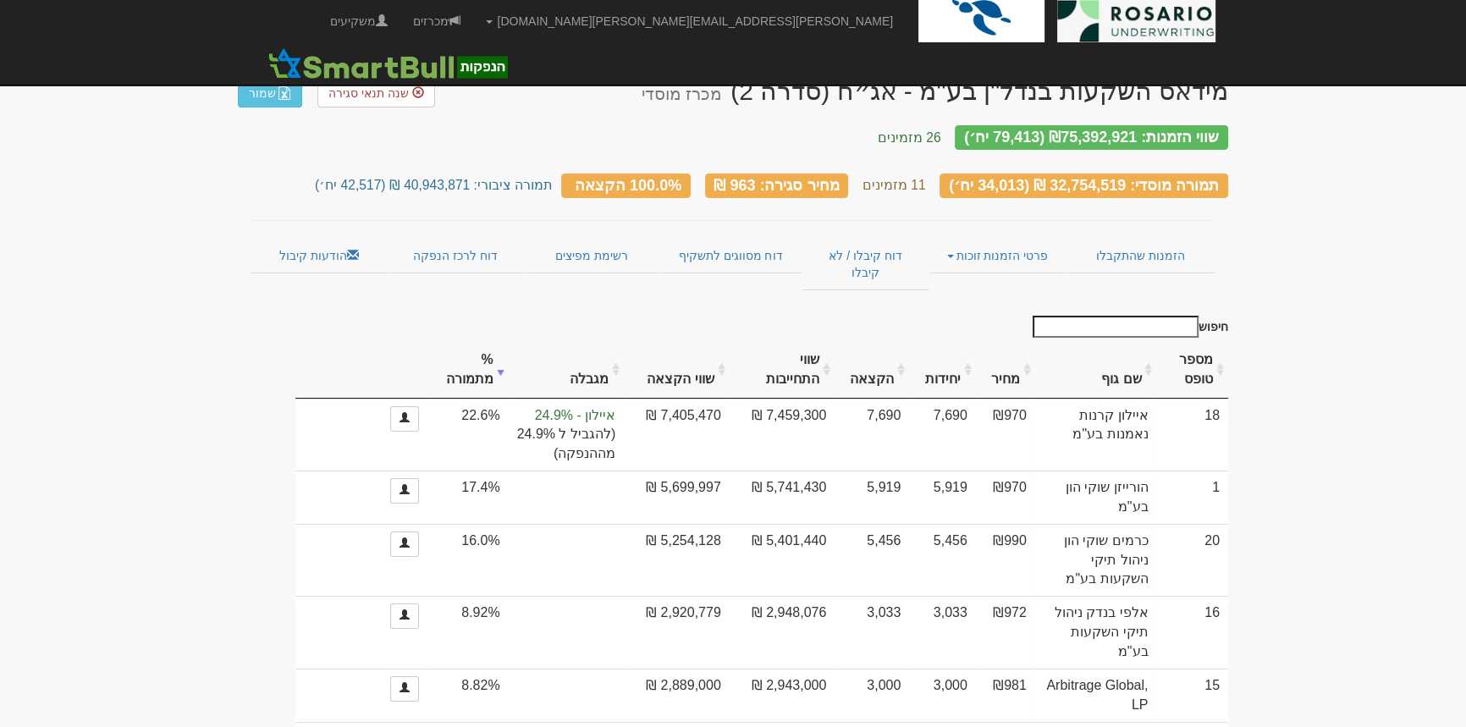
click at [1093, 316] on input "חיפוש" at bounding box center [1116, 327] width 166 height 22
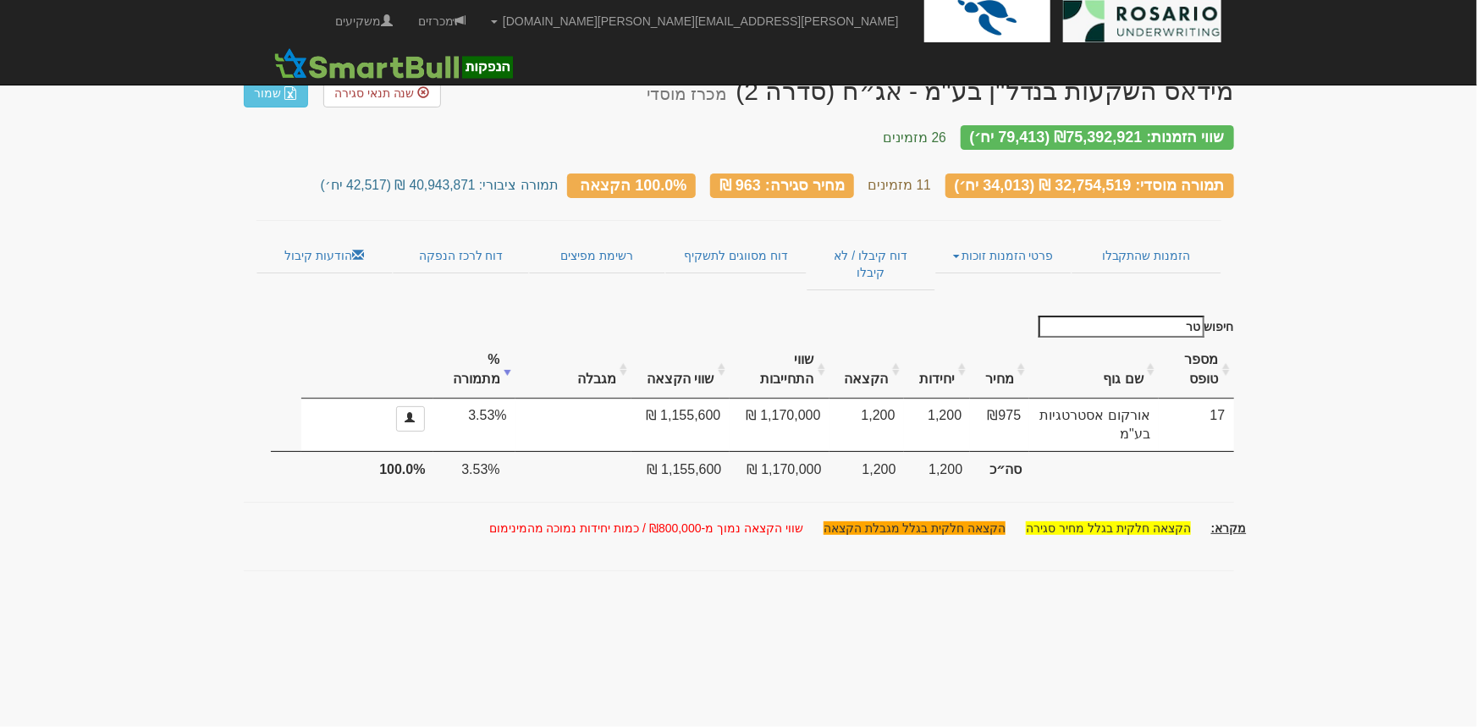
click at [1093, 316] on input "טר" at bounding box center [1122, 327] width 166 height 22
type input "טר"
click at [1169, 16] on img at bounding box center [1142, 21] width 158 height 42
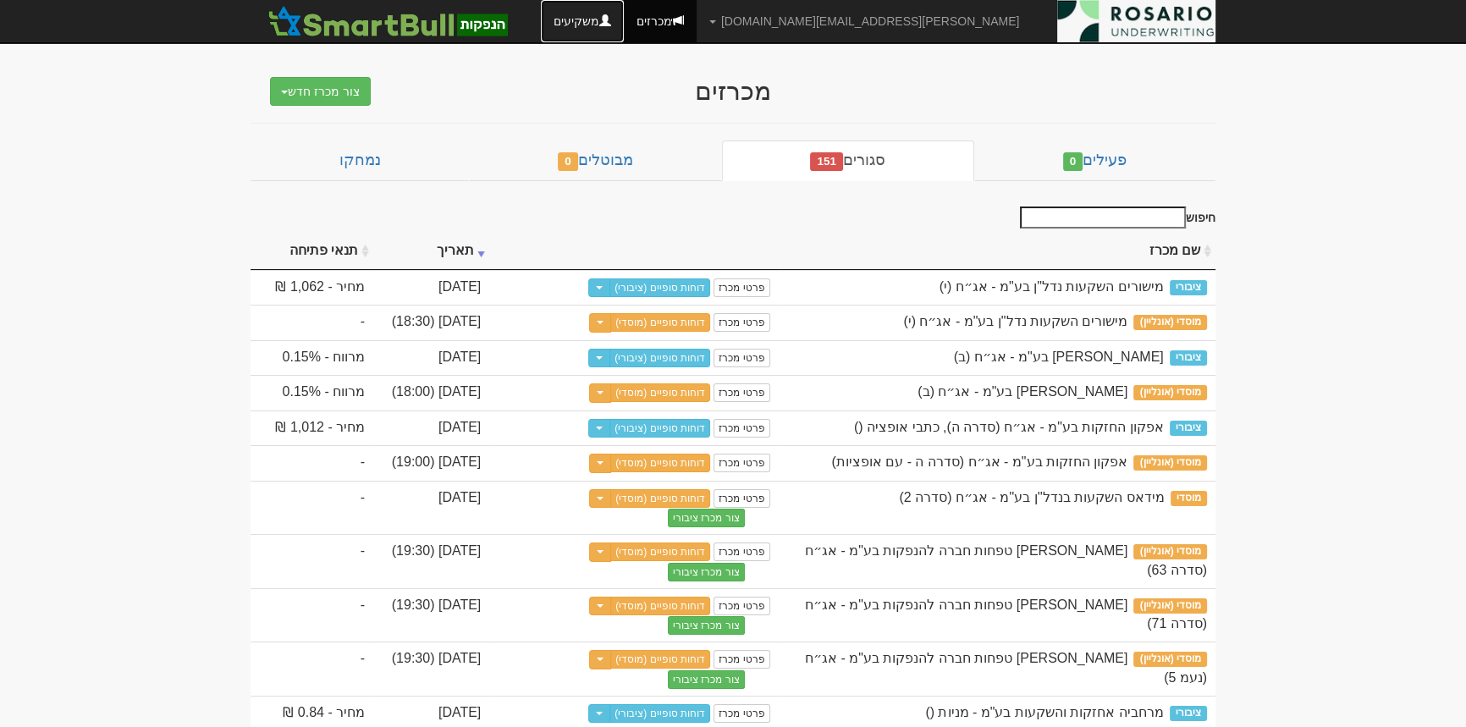
click at [611, 25] on span at bounding box center [605, 20] width 12 height 12
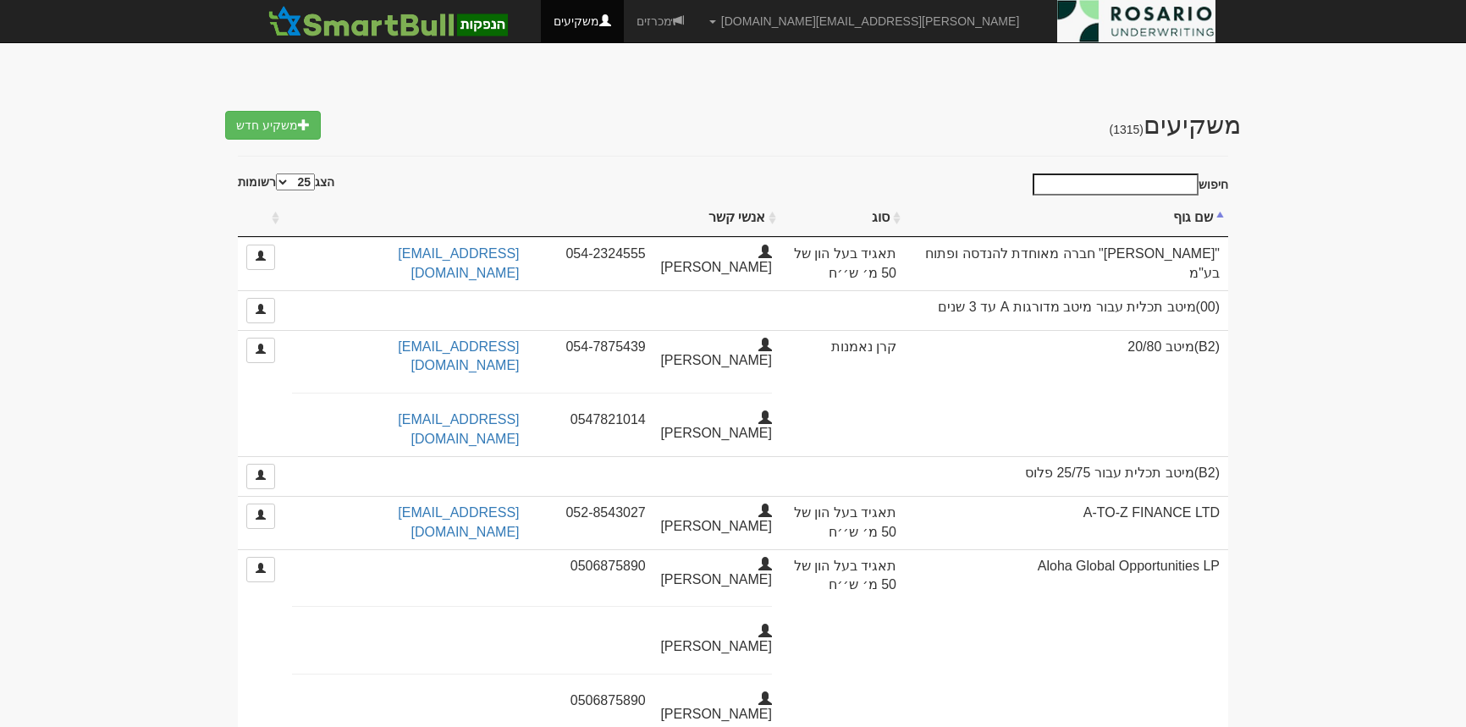
select select "25"
click at [1095, 176] on input "חיפוש" at bounding box center [1116, 185] width 166 height 22
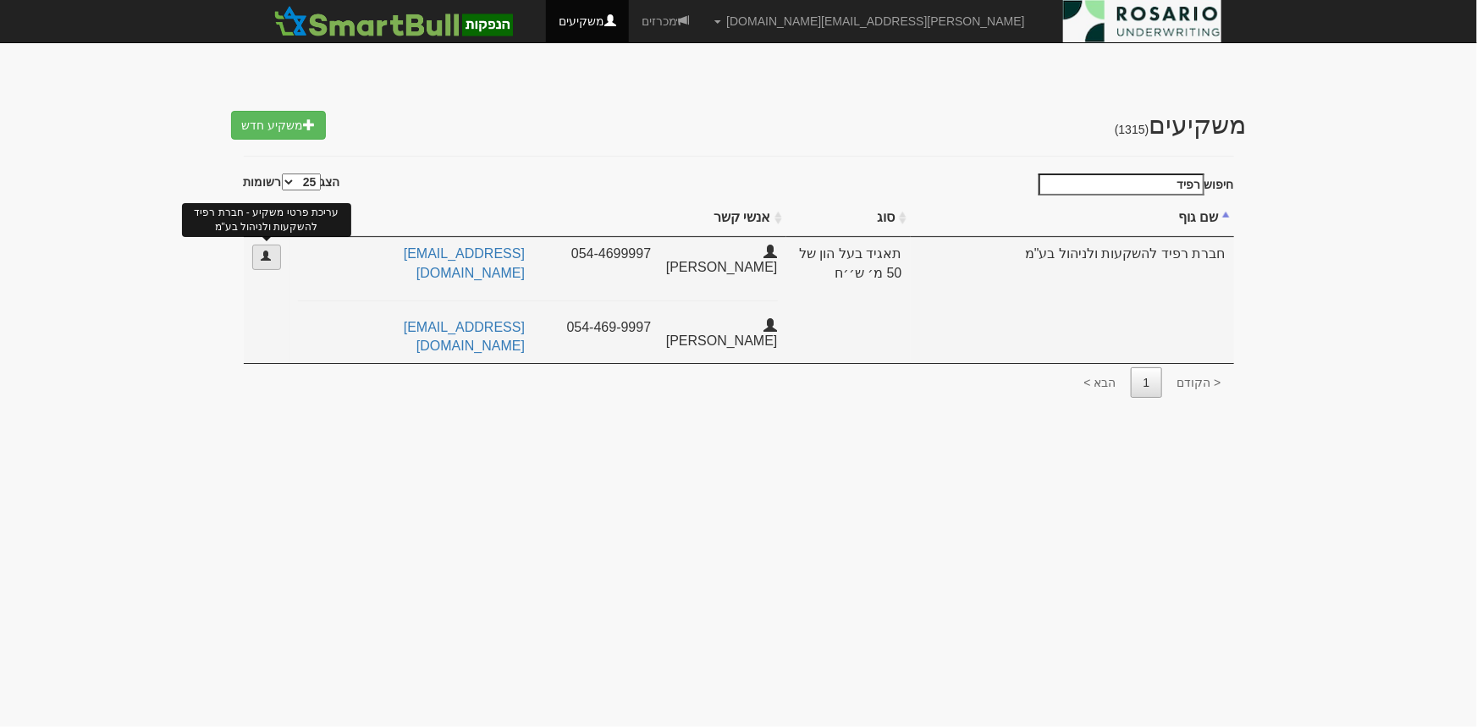
type input "רפיד"
click at [273, 263] on link at bounding box center [266, 257] width 29 height 25
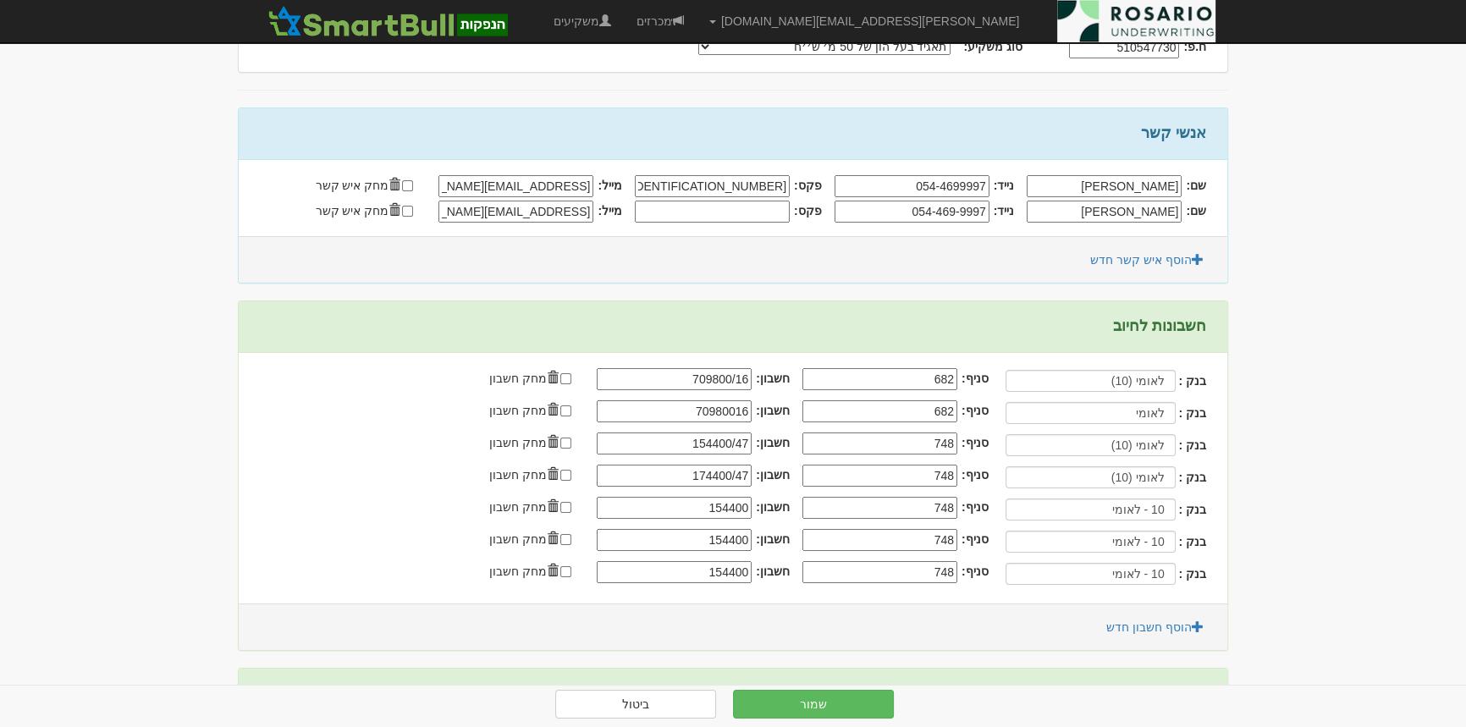
scroll to position [230, 0]
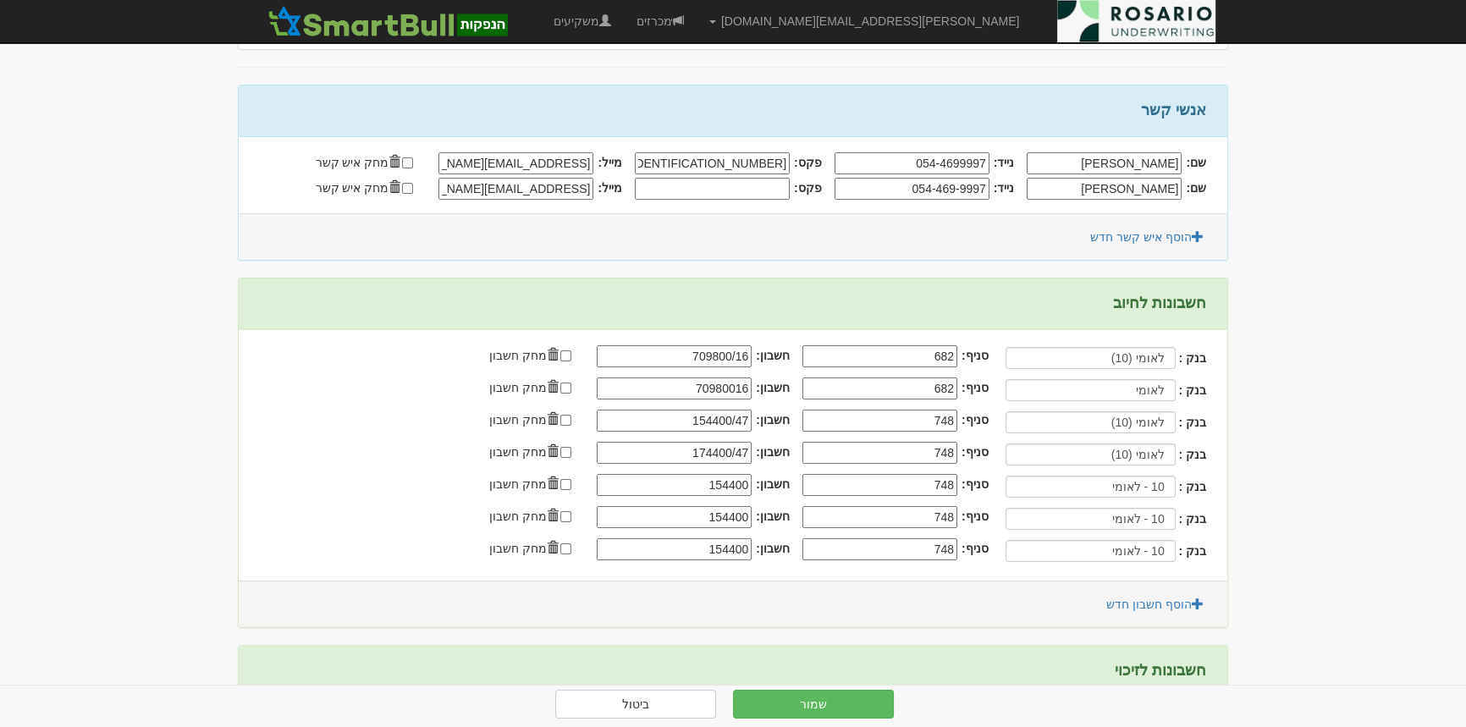
drag, startPoint x: 736, startPoint y: 484, endPoint x: 1064, endPoint y: 483, distance: 327.6
click at [1064, 483] on div "בנק : 10 - לאומי סניף: 748 חשבון: 154400" at bounding box center [723, 487] width 968 height 32
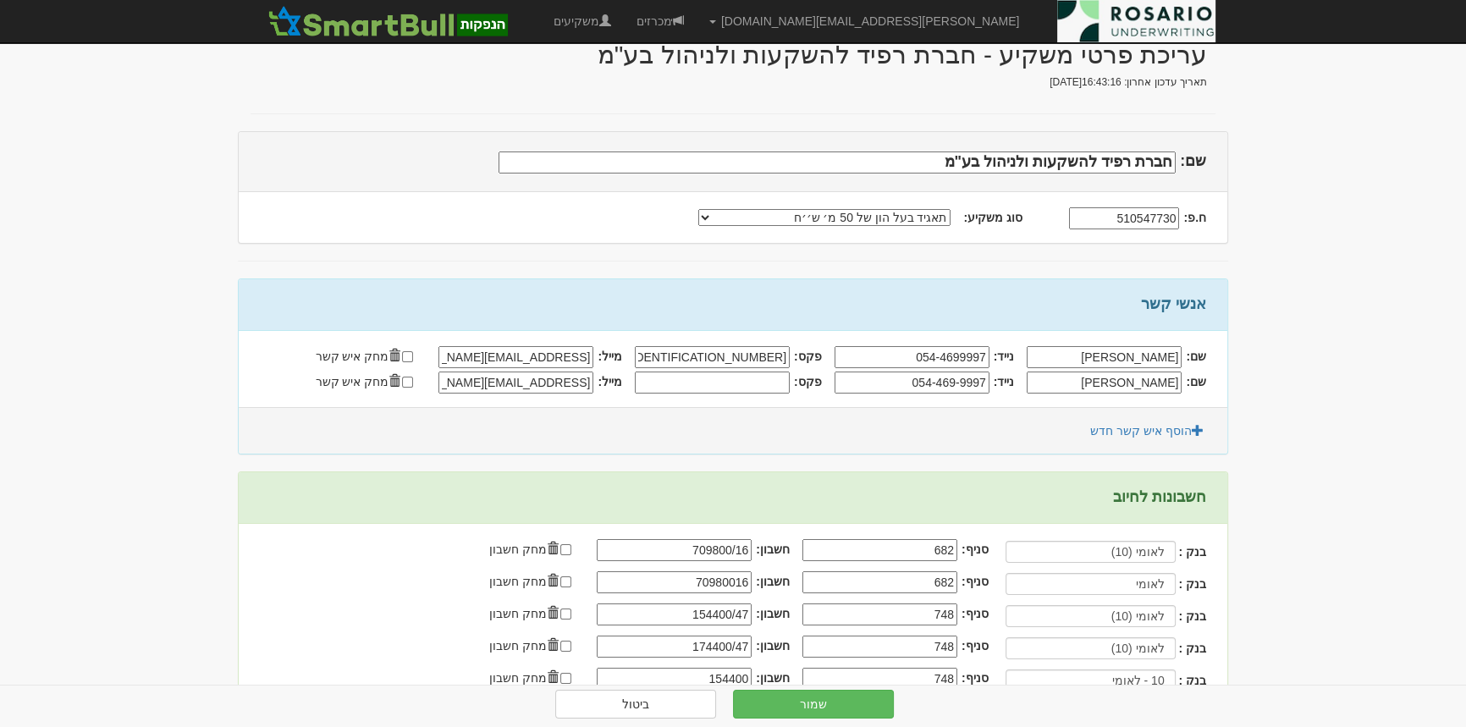
scroll to position [0, 0]
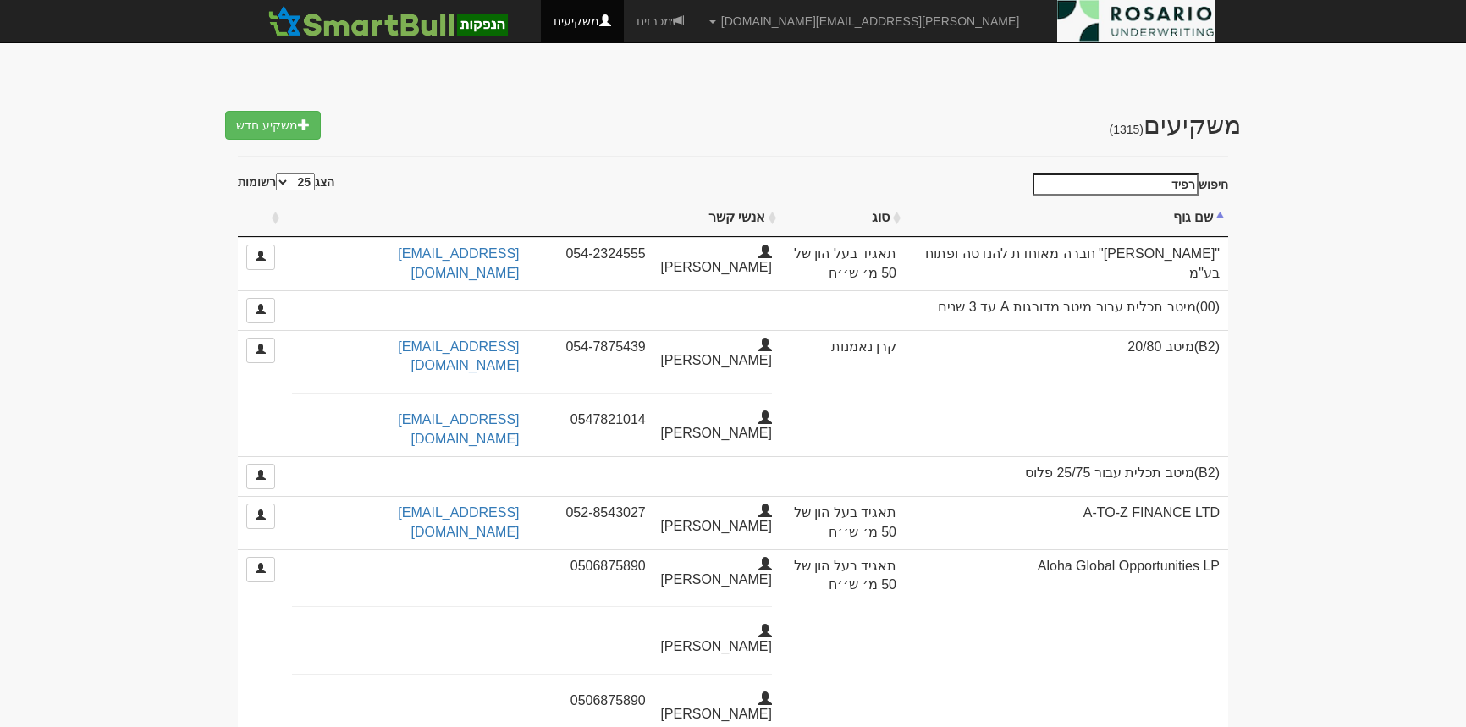
select select "25"
click at [1111, 179] on input "רפיד" at bounding box center [1116, 185] width 166 height 22
paste input "Sphera"
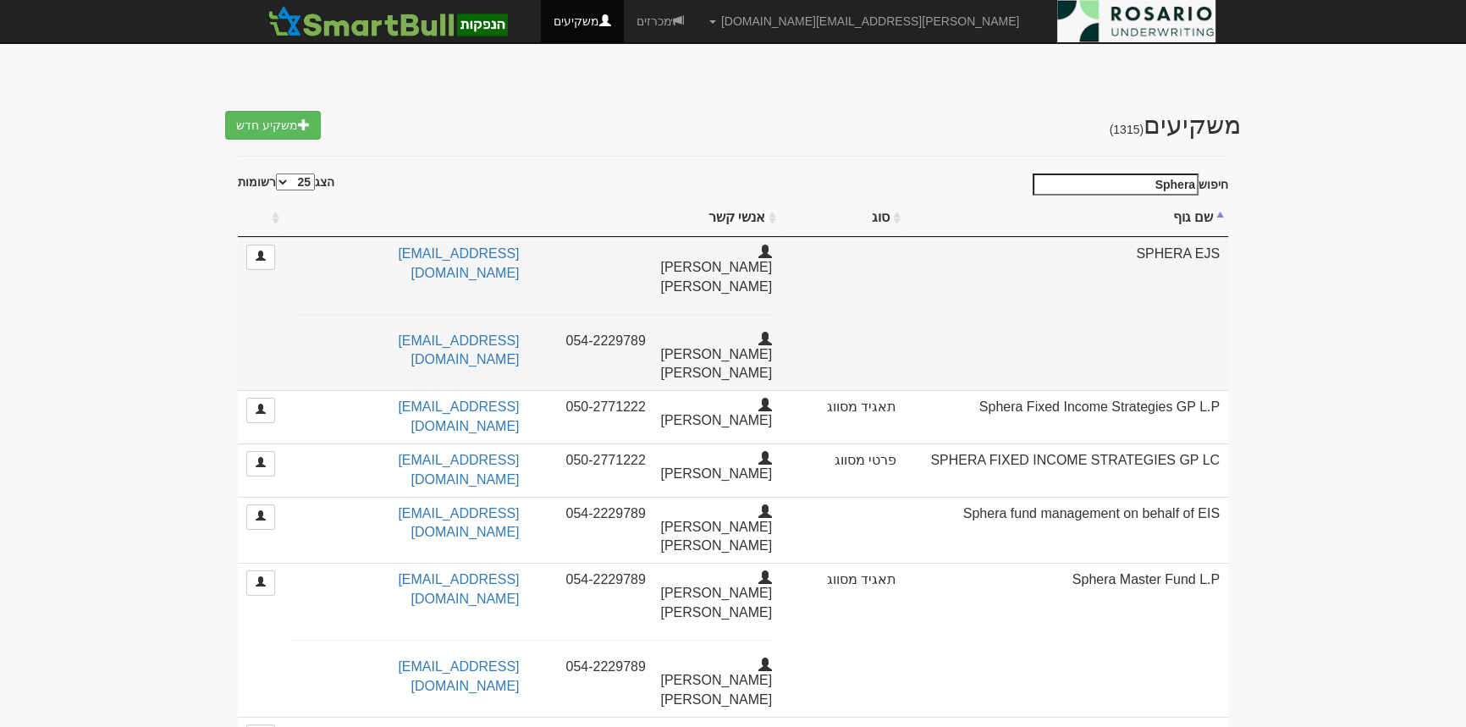
type input "Sphera"
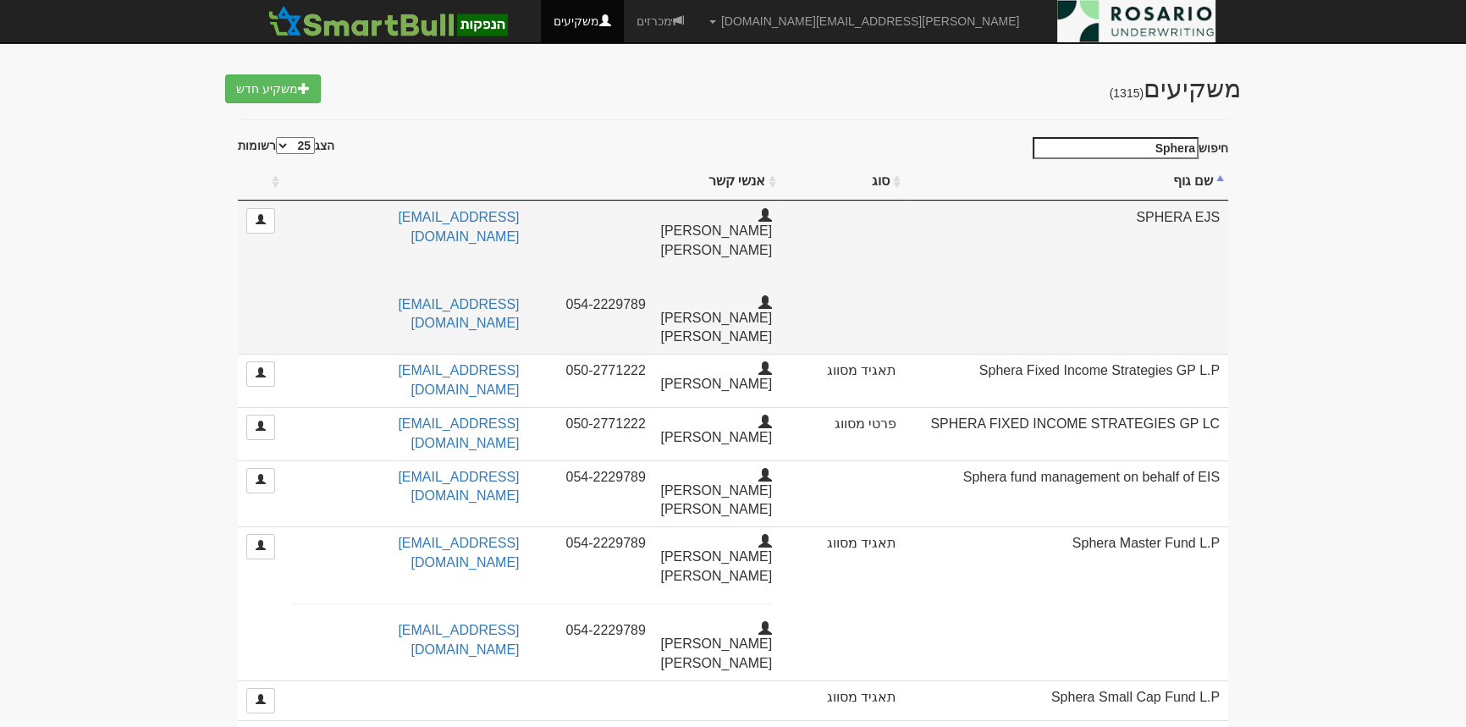
scroll to position [70, 0]
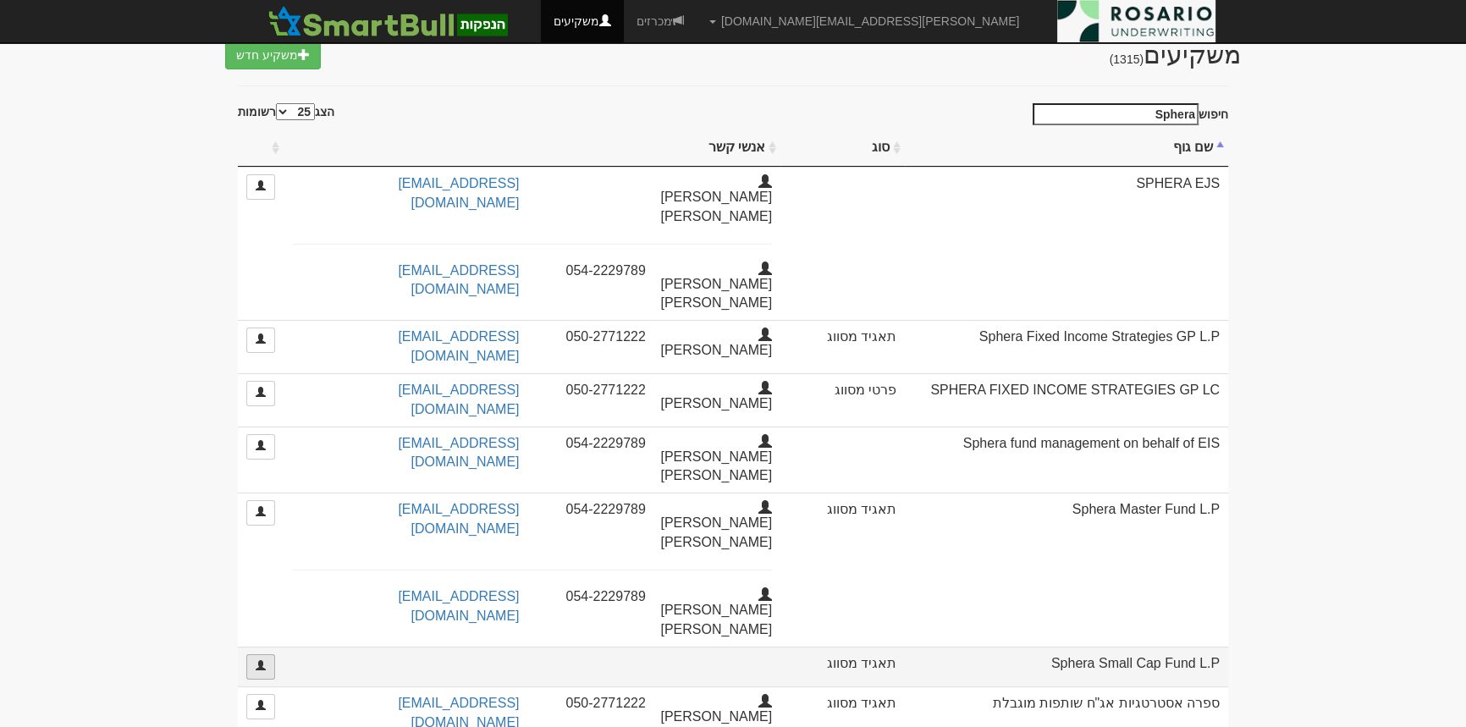
drag, startPoint x: 280, startPoint y: 478, endPoint x: 263, endPoint y: 477, distance: 17.0
click at [280, 647] on td at bounding box center [261, 667] width 46 height 40
click at [262, 660] on span at bounding box center [261, 665] width 10 height 10
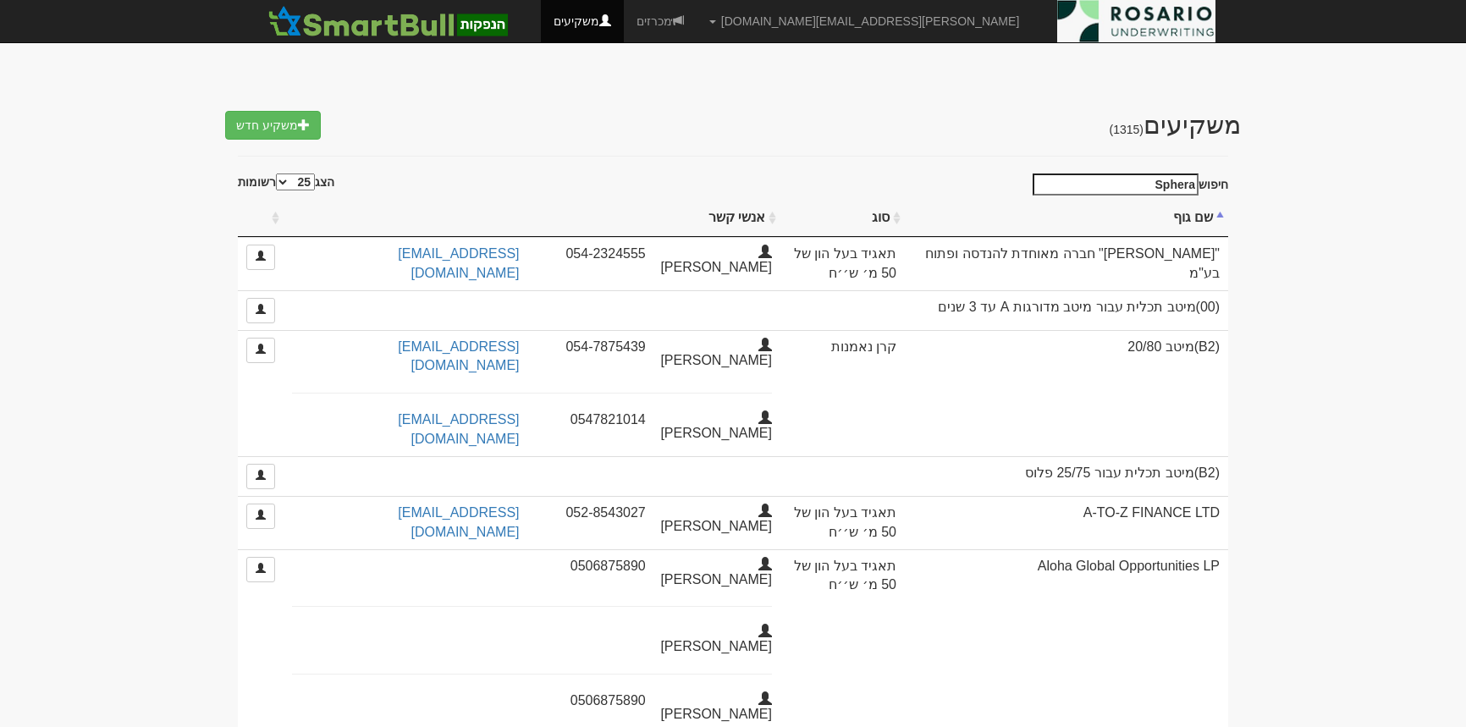
select select "25"
